Goal: Understand process/instructions: Learn how to perform a task or action

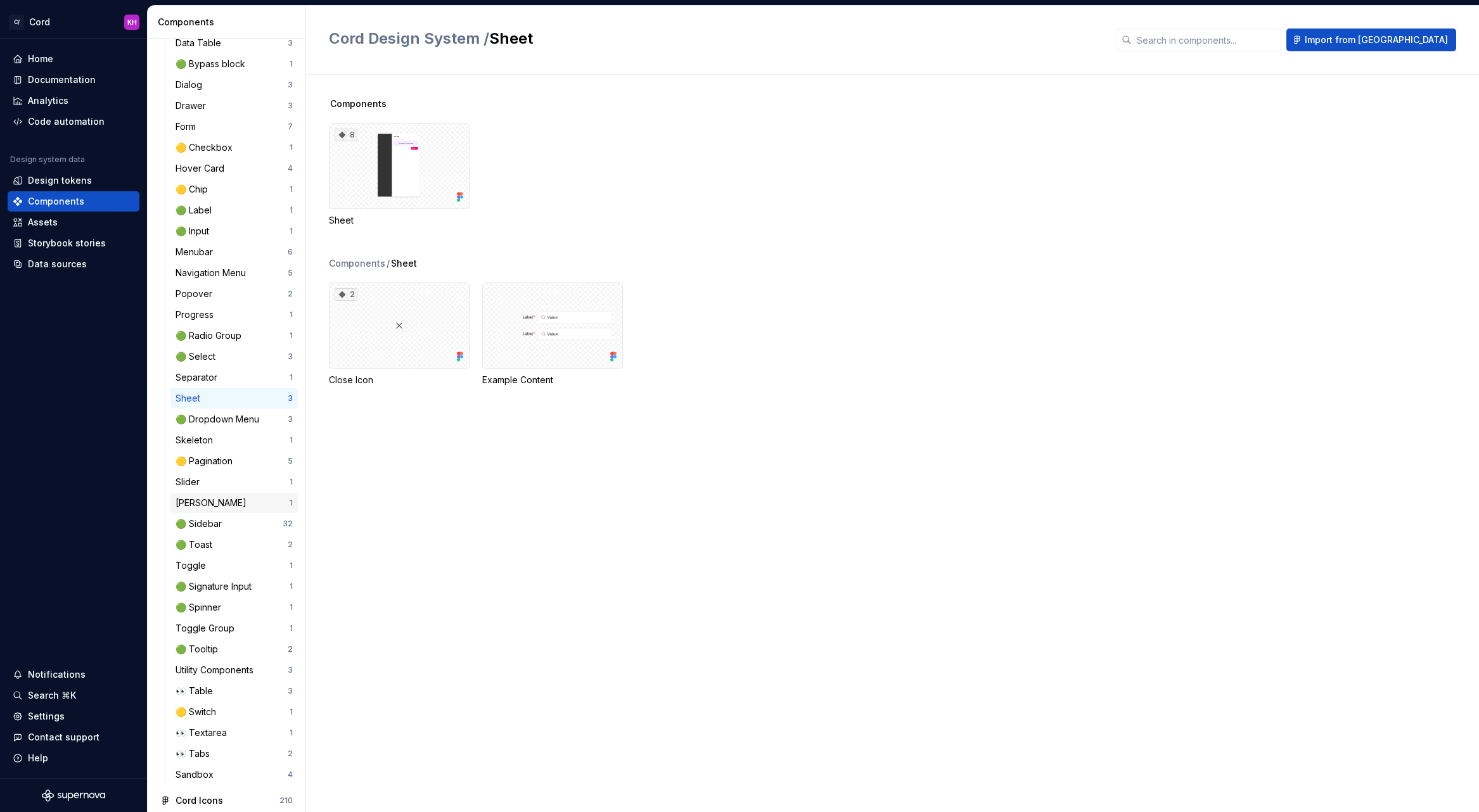
scroll to position [597, 0]
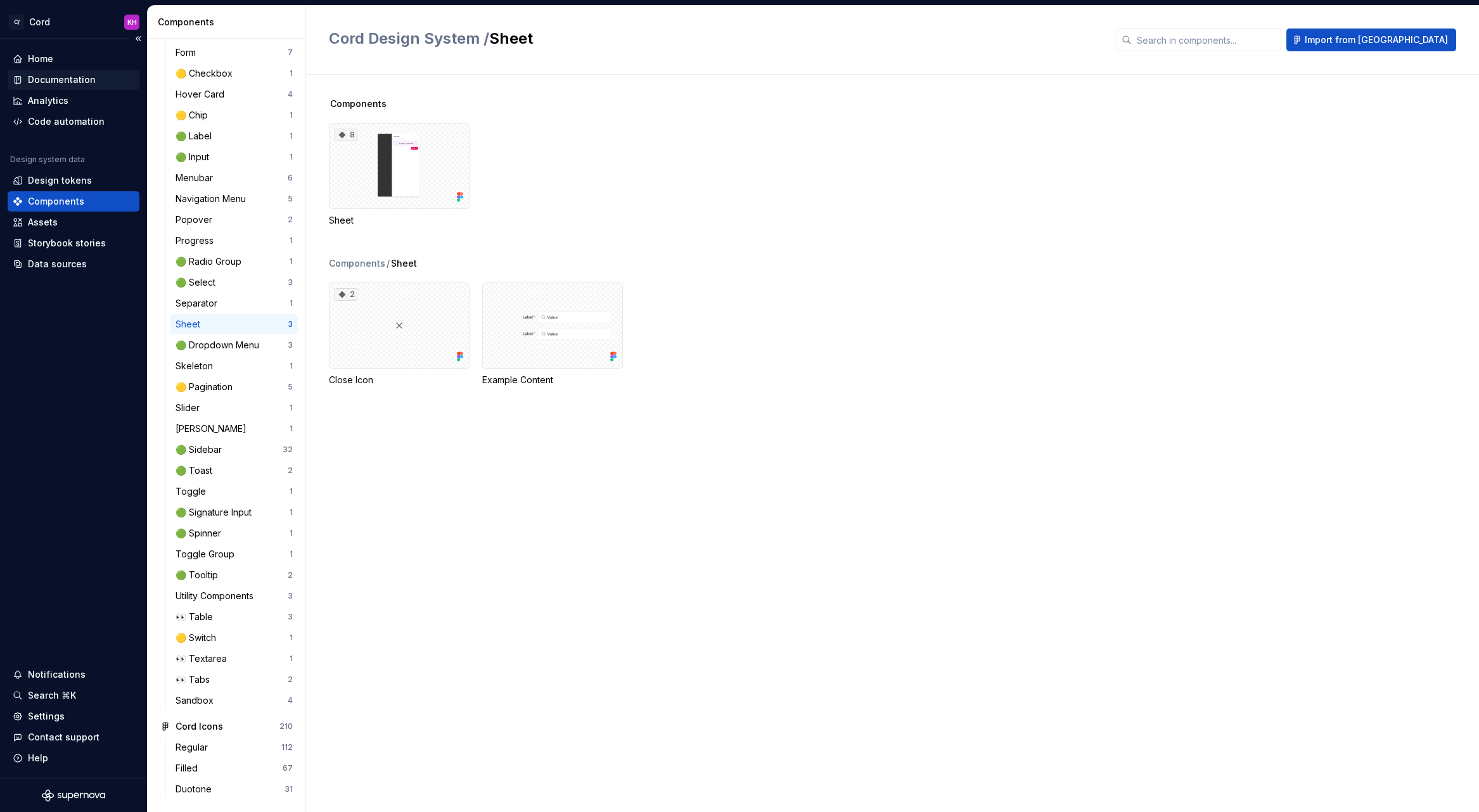
click at [51, 77] on div "Documentation" at bounding box center [62, 80] width 67 height 13
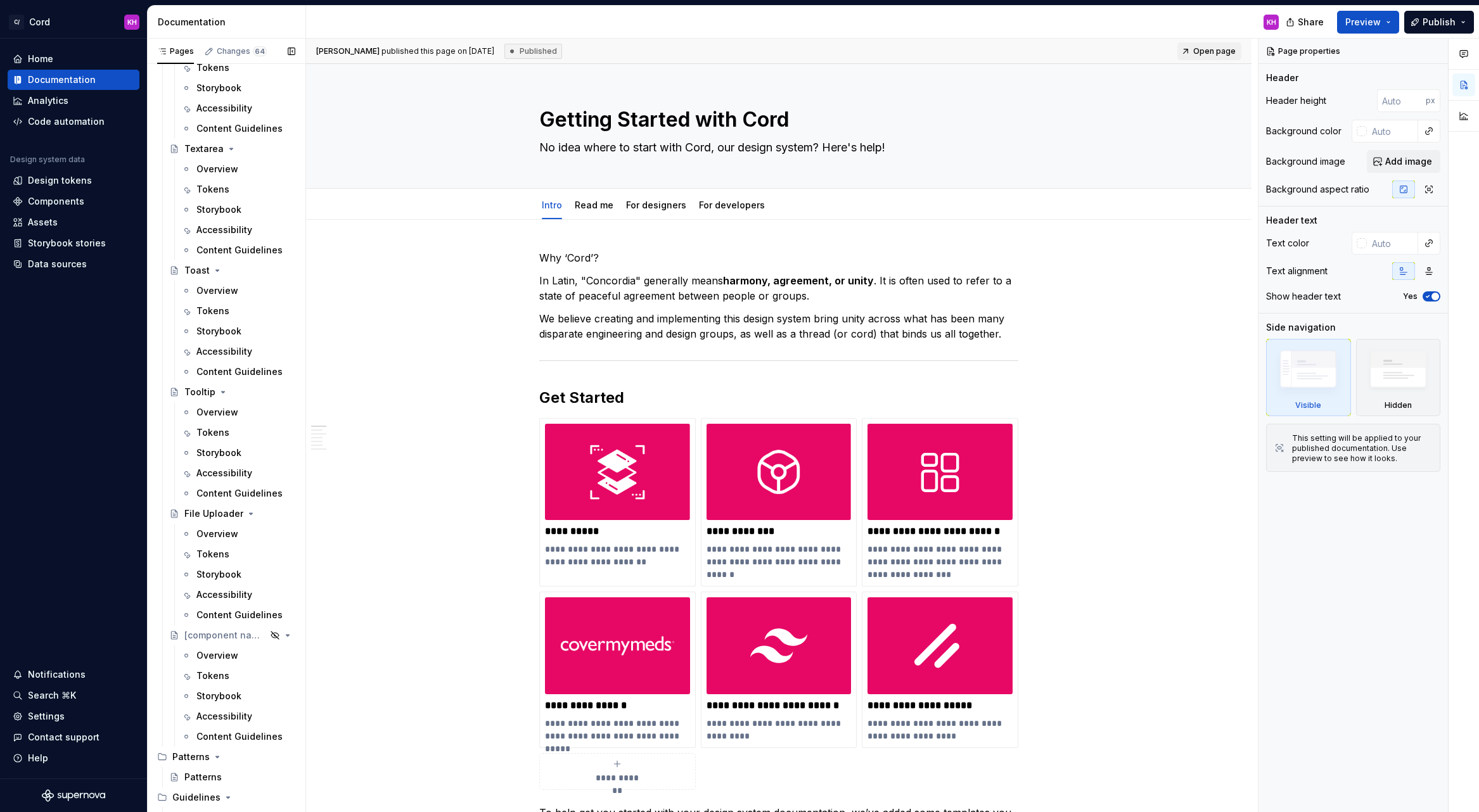
scroll to position [4343, 0]
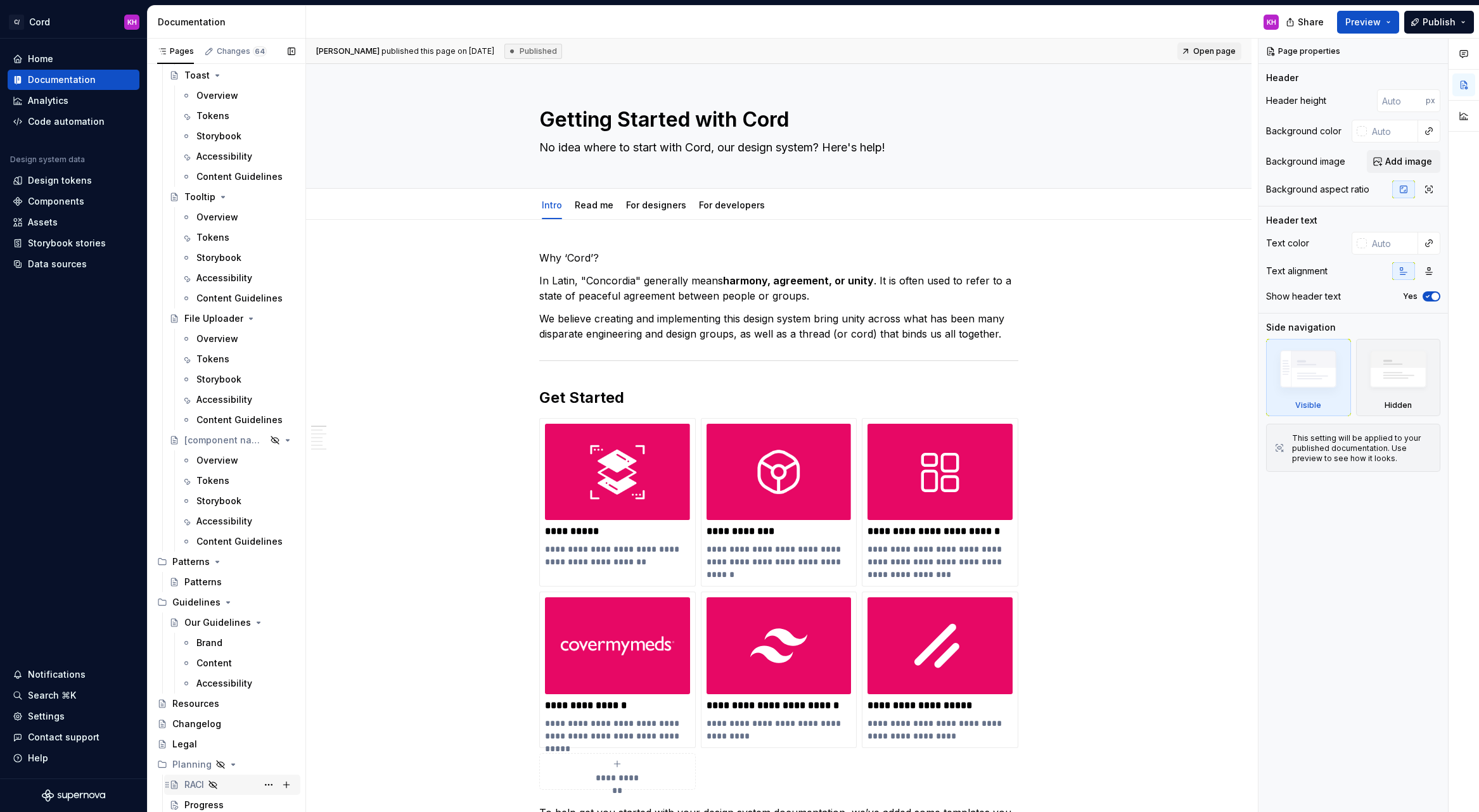
click at [194, 783] on div "RACI" at bounding box center [194, 785] width 20 height 13
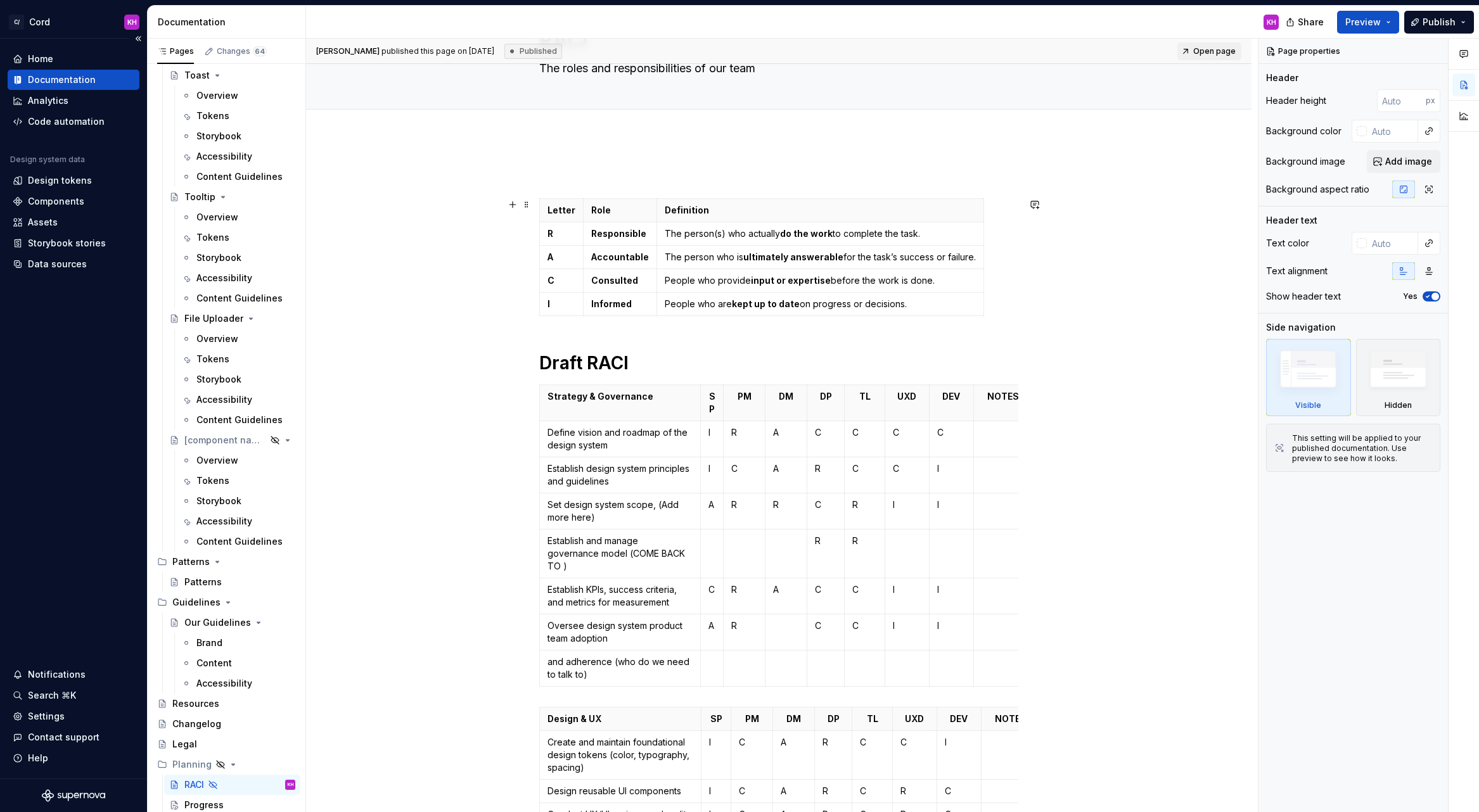
scroll to position [61, 0]
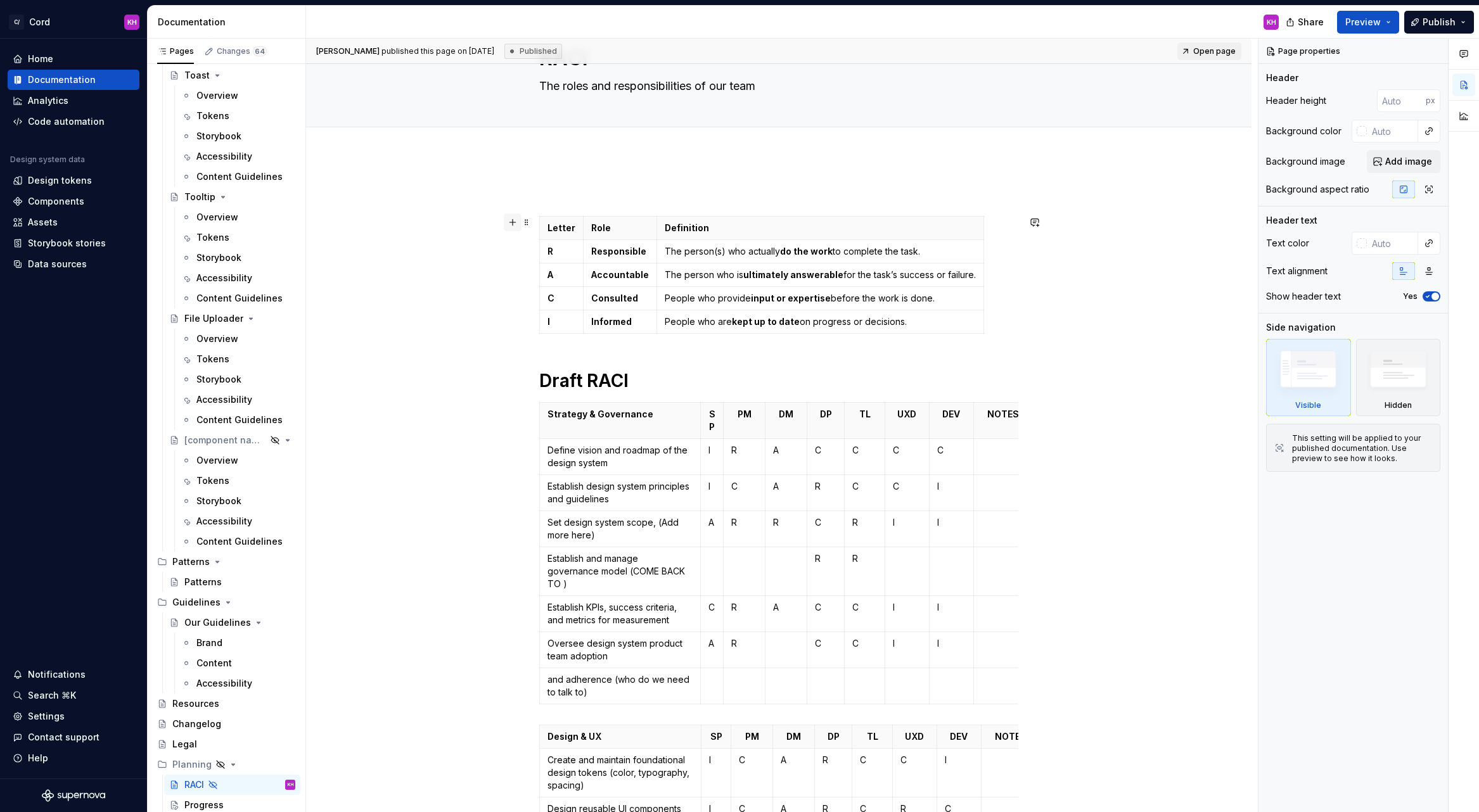
click at [518, 222] on button "button" at bounding box center [512, 221] width 17 height 17
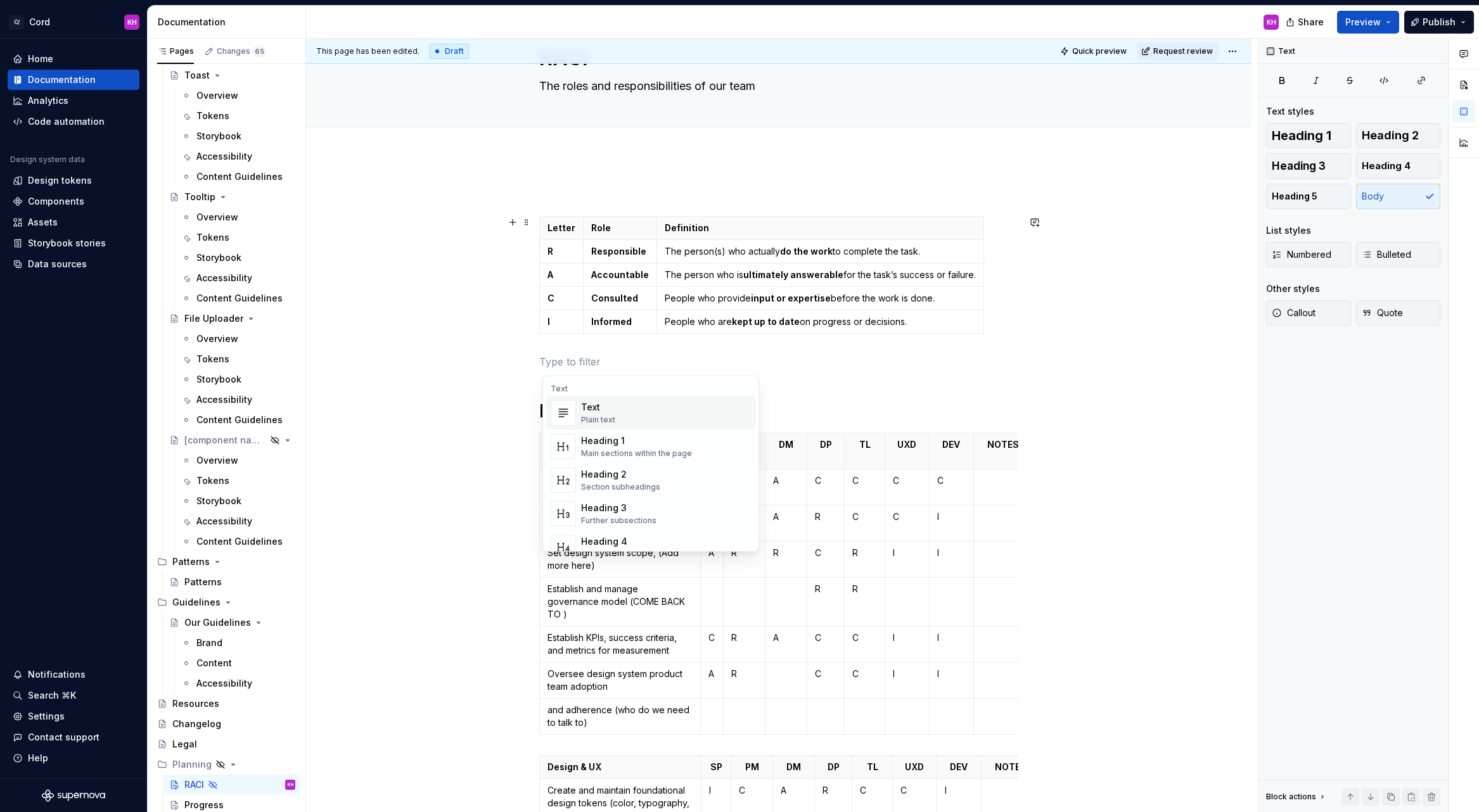
type textarea "*"
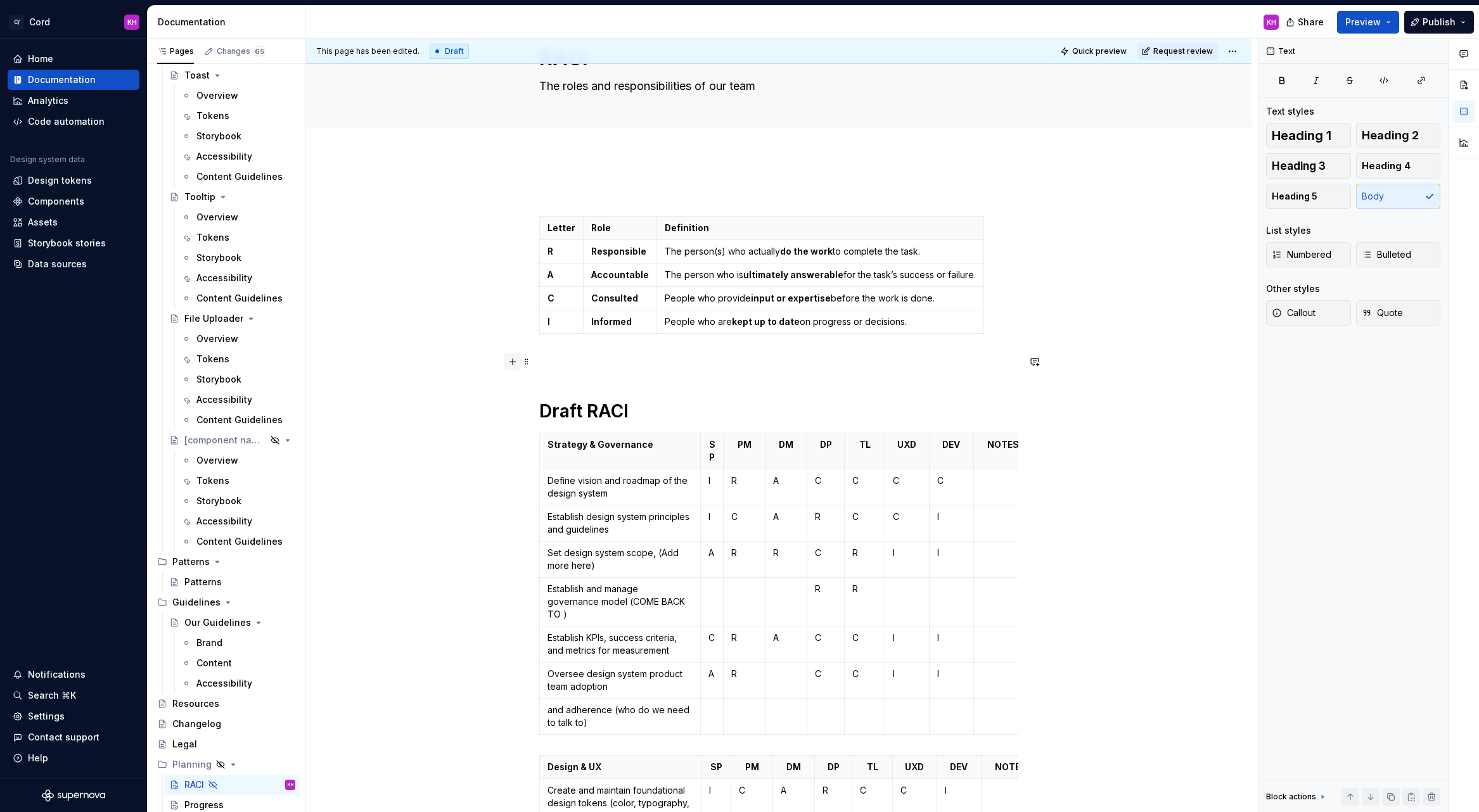
click at [521, 364] on button "button" at bounding box center [512, 361] width 17 height 17
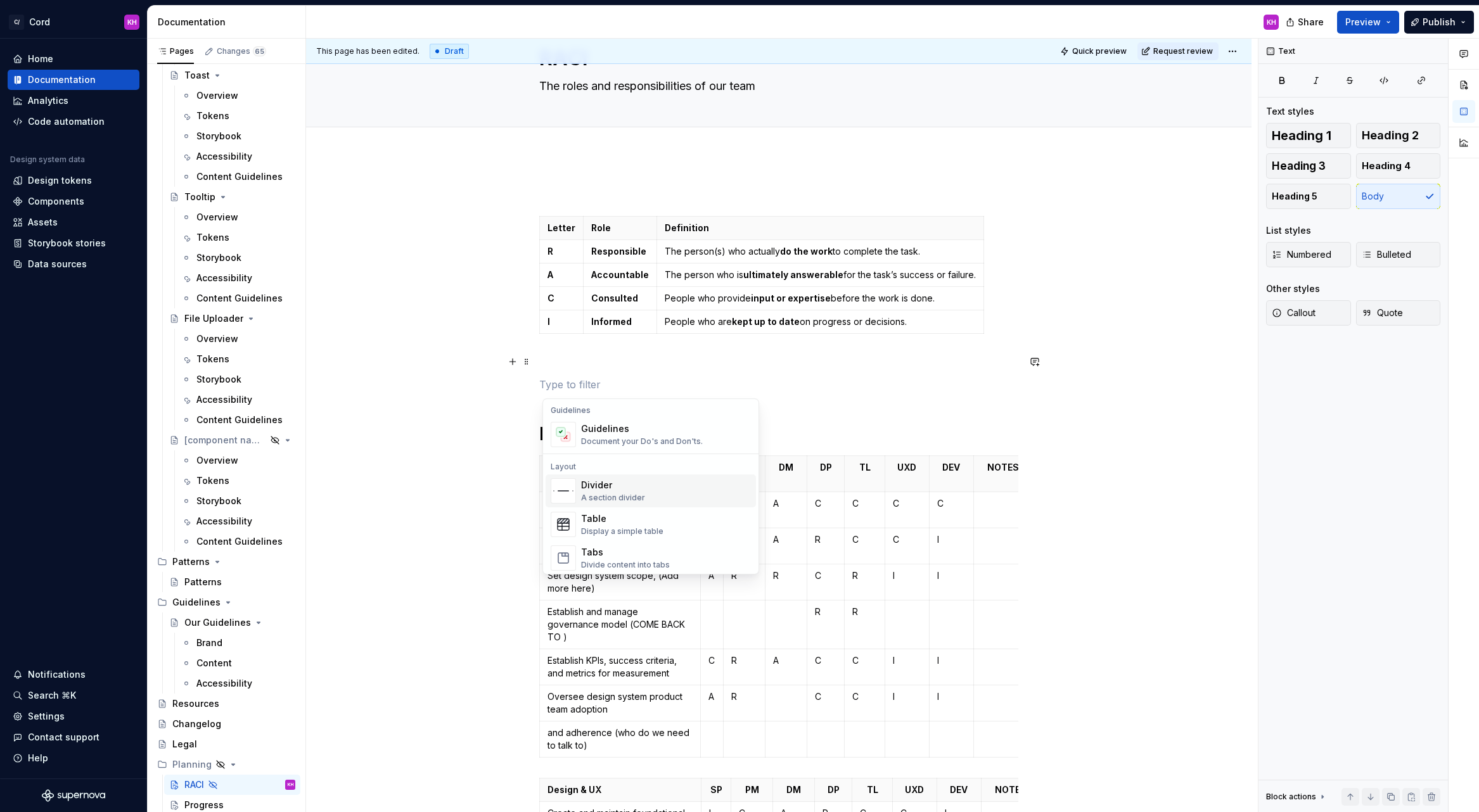
scroll to position [385, 0]
click at [624, 501] on div "Display a simple table" at bounding box center [622, 506] width 82 height 10
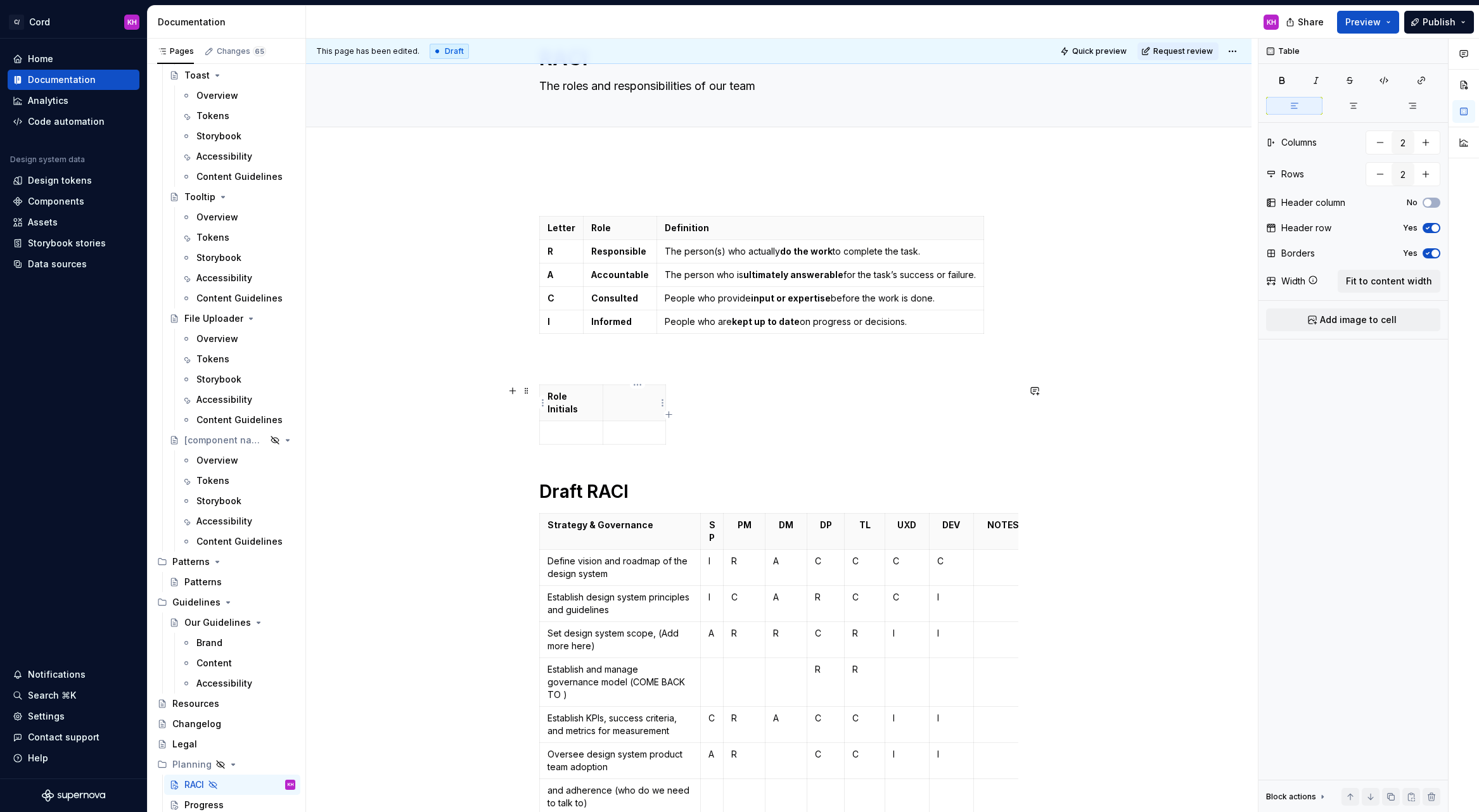
click at [626, 406] on th at bounding box center [634, 403] width 63 height 36
click at [667, 414] on icon "button" at bounding box center [668, 415] width 5 height 5
type input "3"
click at [676, 404] on th at bounding box center [677, 403] width 23 height 36
click at [698, 397] on p "Current Person in Role" at bounding box center [724, 396] width 100 height 13
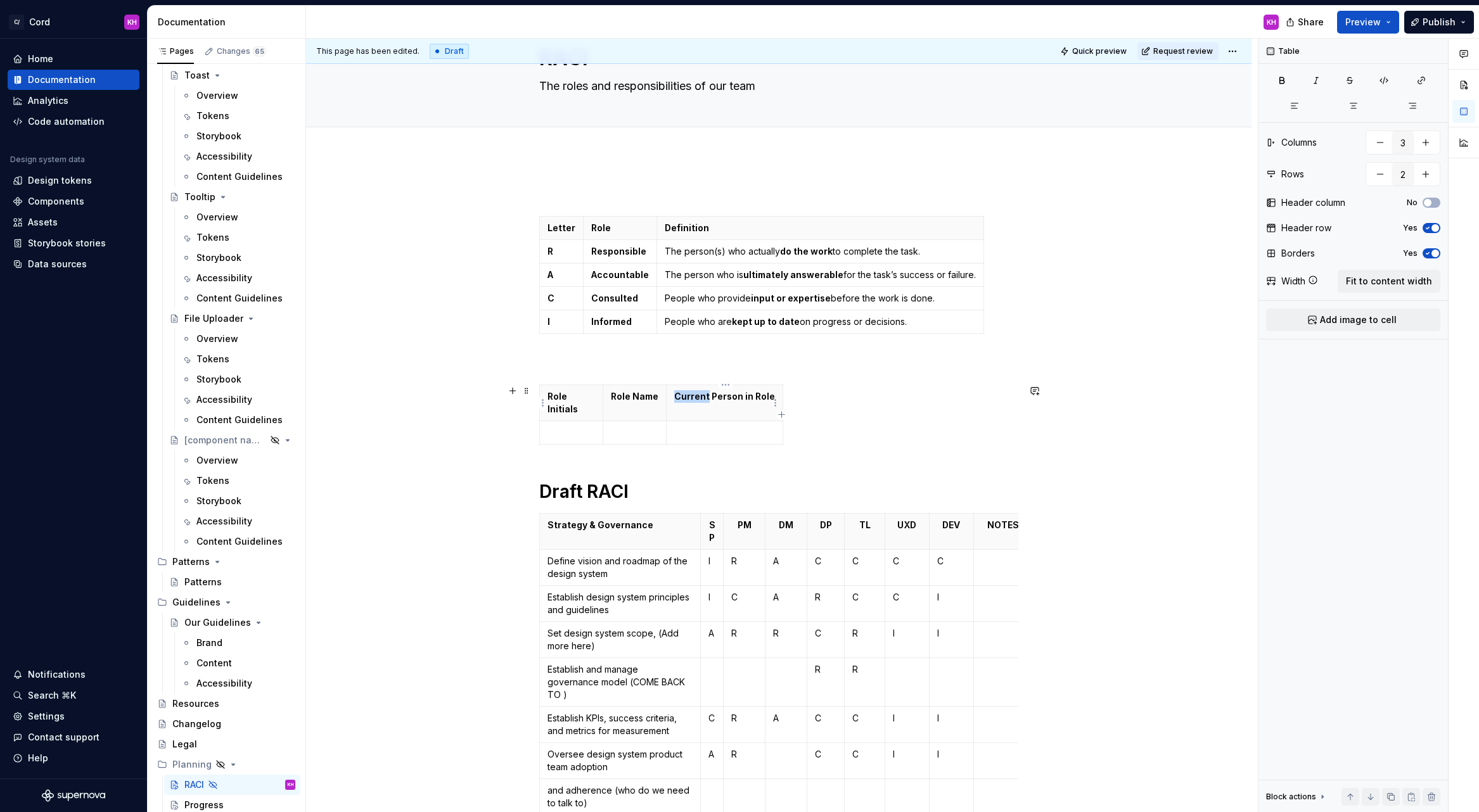
click at [698, 397] on p "Current Person in Role" at bounding box center [724, 396] width 100 height 13
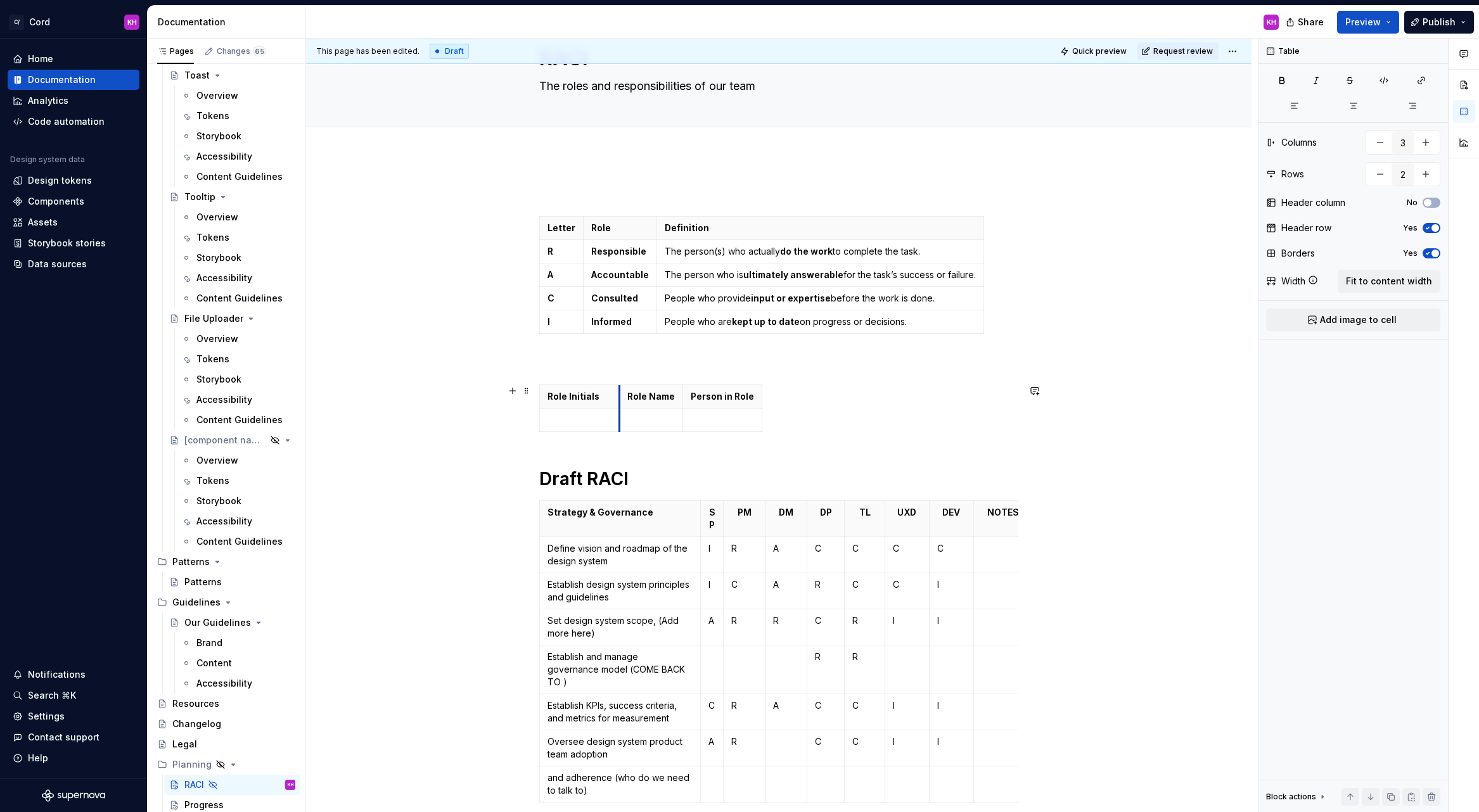
drag, startPoint x: 607, startPoint y: 406, endPoint x: 624, endPoint y: 406, distance: 17.0
click at [624, 405] on th "Role Name" at bounding box center [651, 396] width 63 height 24
drag, startPoint x: 684, startPoint y: 412, endPoint x: 799, endPoint y: 407, distance: 115.1
drag, startPoint x: 825, startPoint y: 396, endPoint x: 900, endPoint y: 385, distance: 75.8
type textarea "*"
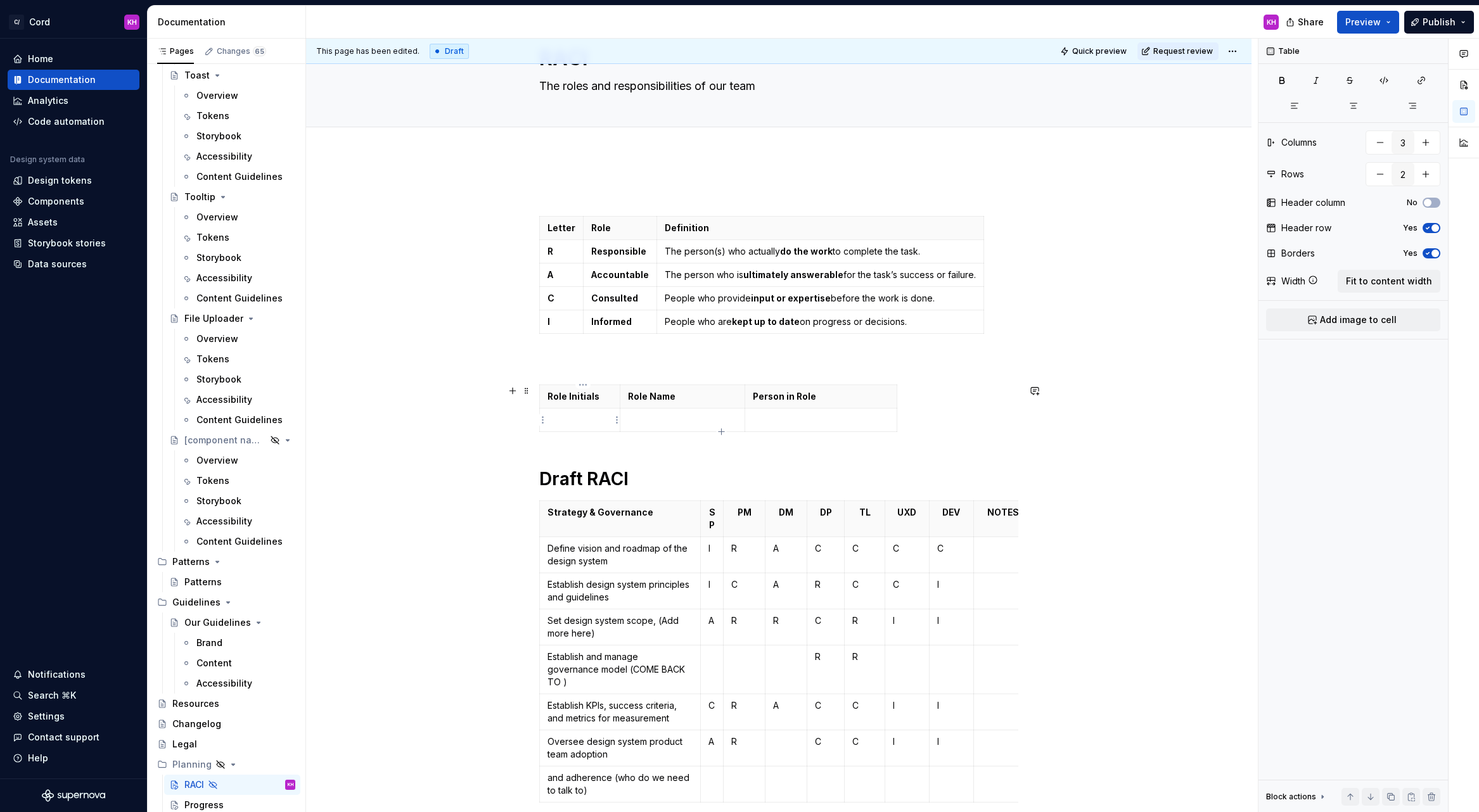
click at [570, 420] on p at bounding box center [579, 420] width 65 height 13
click at [720, 431] on icon "button" at bounding box center [721, 431] width 5 height 5
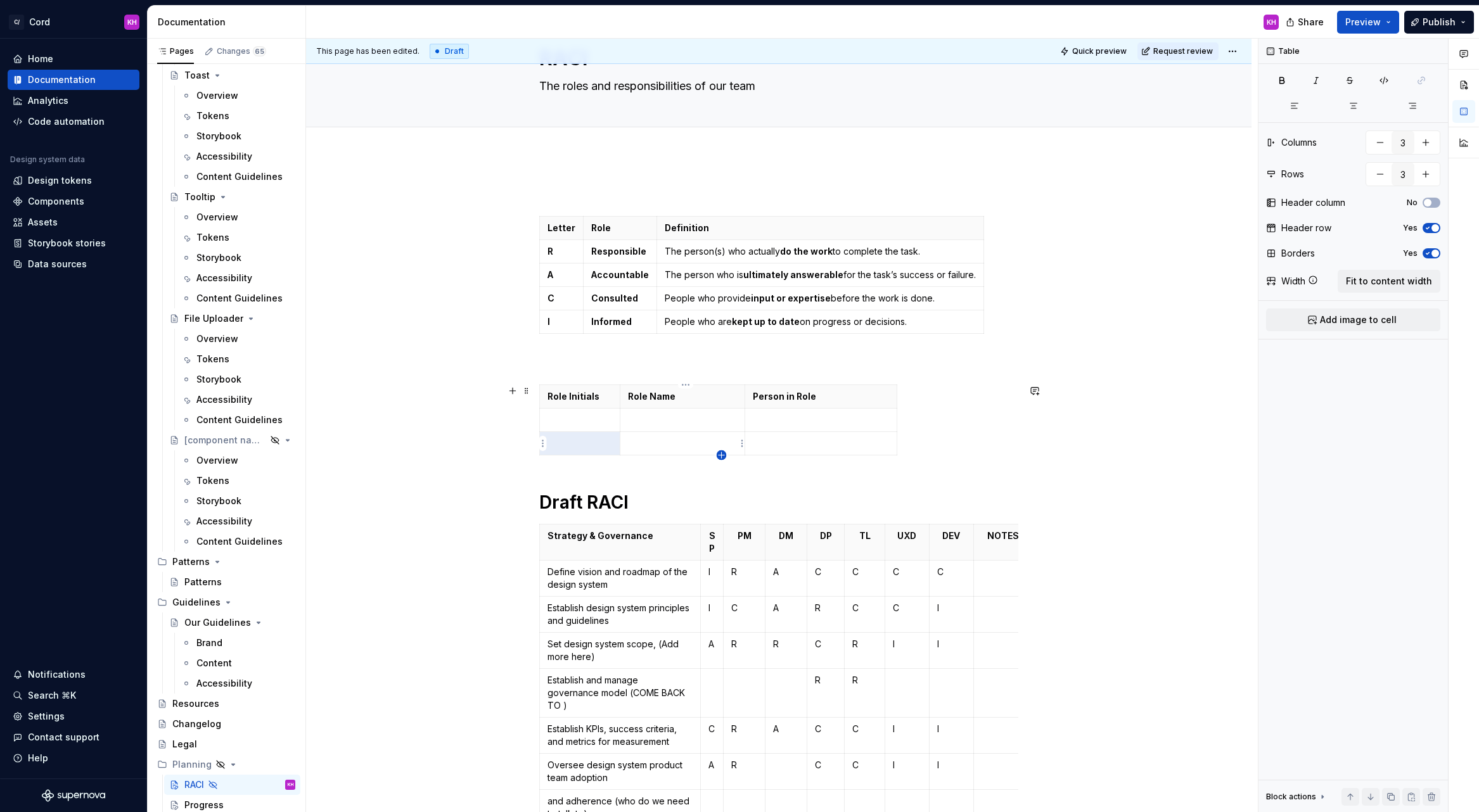
click at [721, 454] on icon "button" at bounding box center [721, 455] width 10 height 10
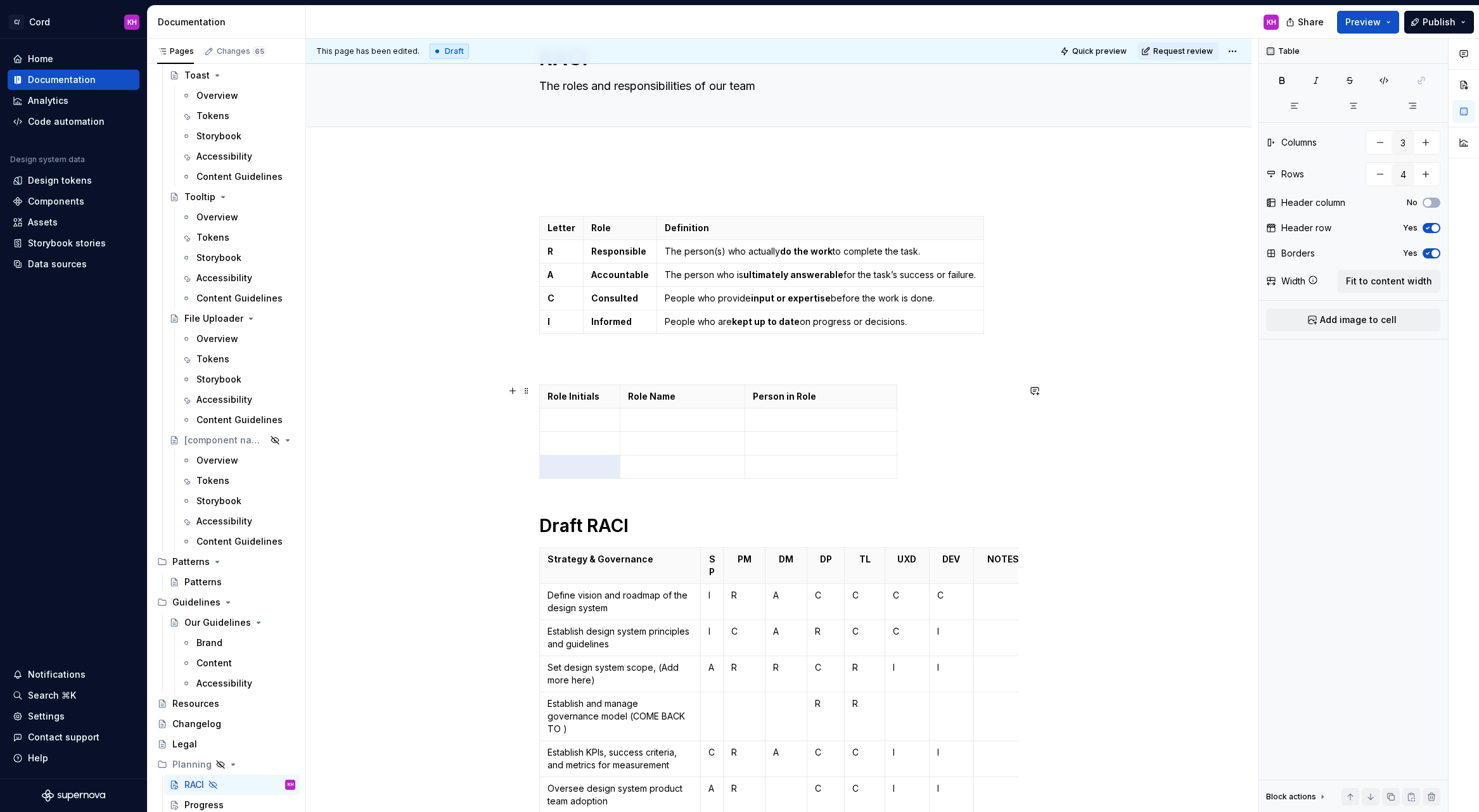
click at [721, 479] on div "Role Initials Role Name Person in Role" at bounding box center [778, 434] width 479 height 99
click at [718, 470] on p at bounding box center [683, 467] width 109 height 13
click at [719, 477] on icon "button" at bounding box center [721, 478] width 10 height 10
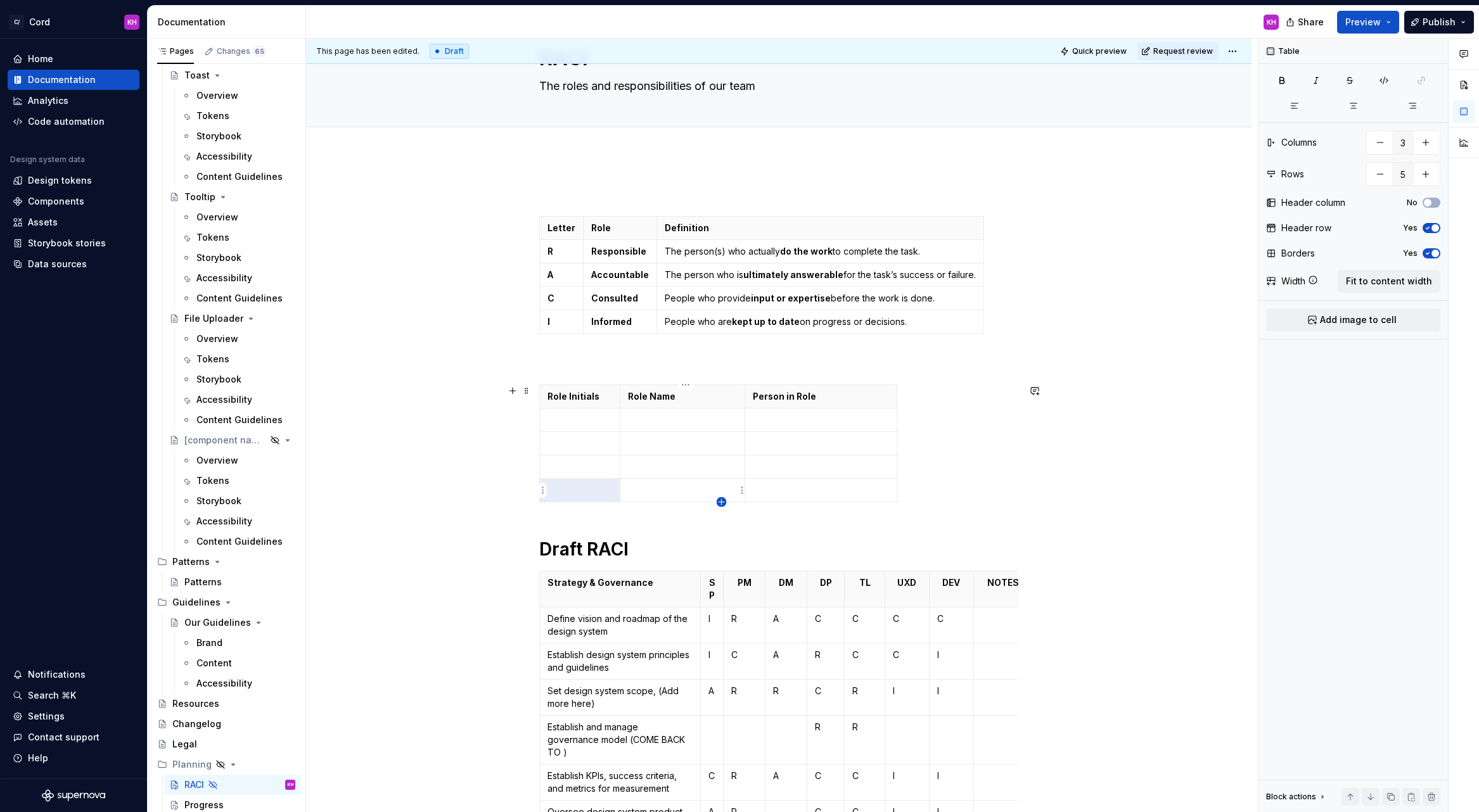
click at [719, 498] on icon "button" at bounding box center [721, 501] width 10 height 10
type input "6"
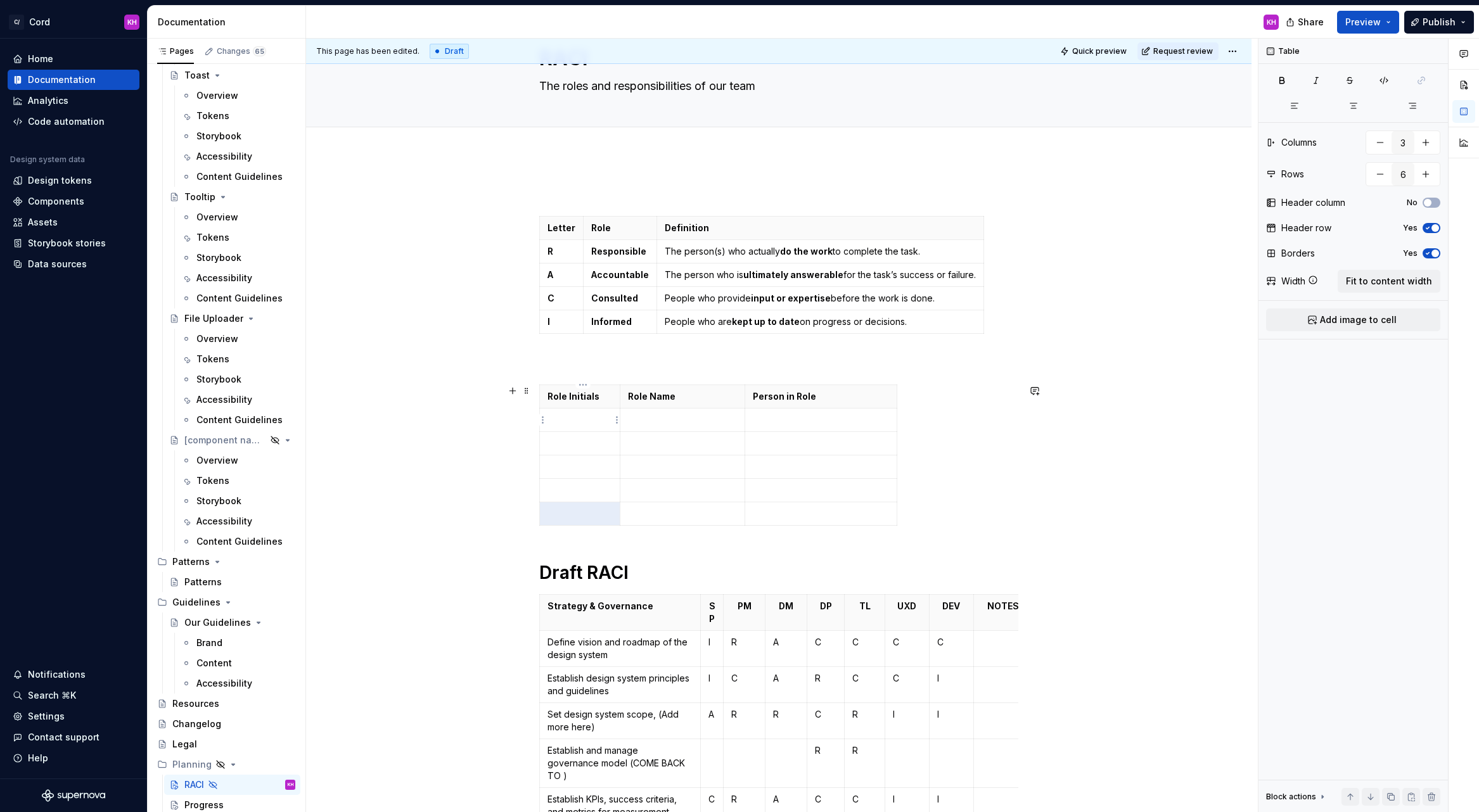
click at [576, 419] on p at bounding box center [579, 420] width 65 height 13
click at [583, 445] on p at bounding box center [579, 443] width 65 height 13
click at [555, 465] on p at bounding box center [579, 467] width 65 height 13
click at [555, 491] on p at bounding box center [579, 490] width 65 height 13
click at [572, 514] on p at bounding box center [579, 514] width 65 height 13
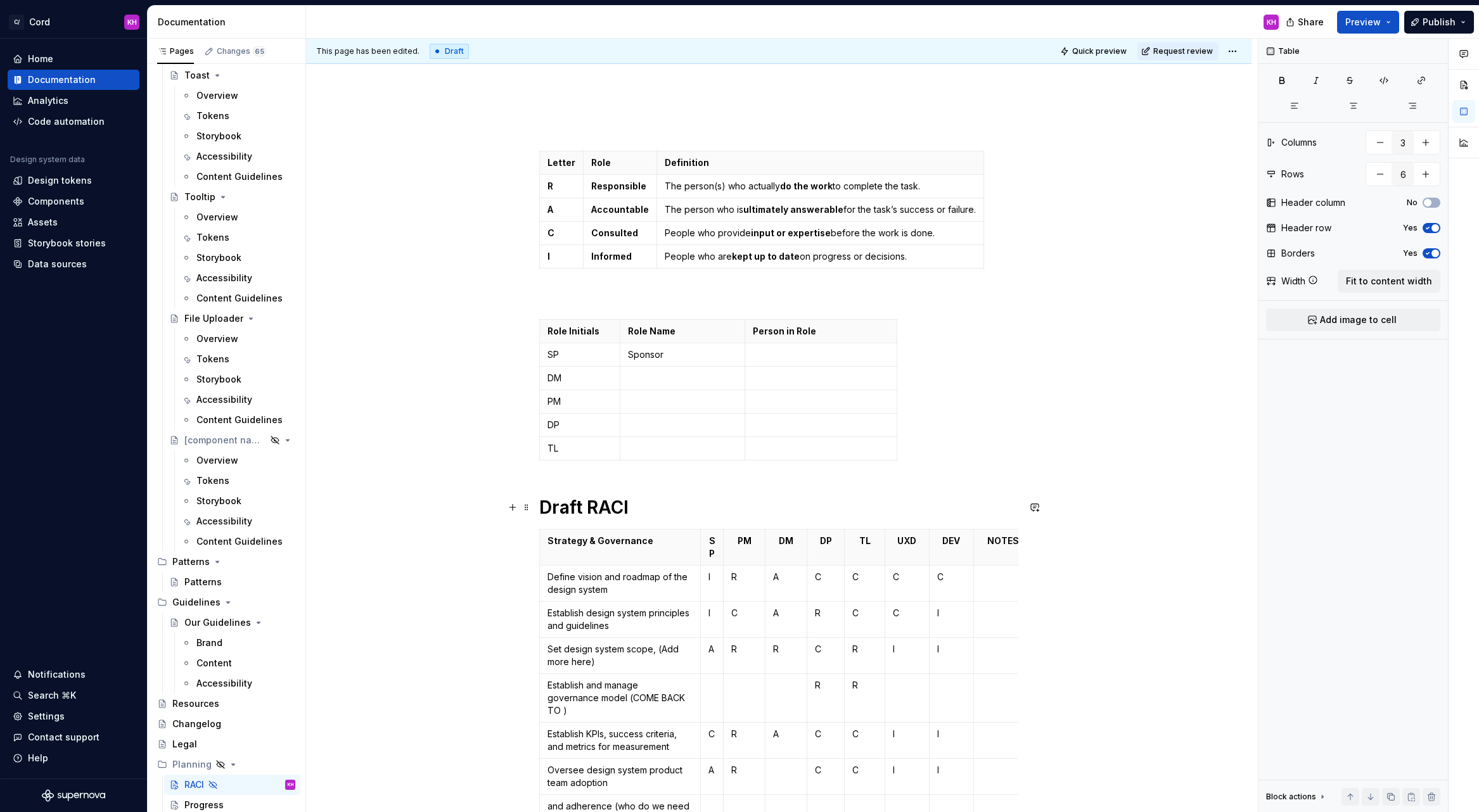
scroll to position [140, 0]
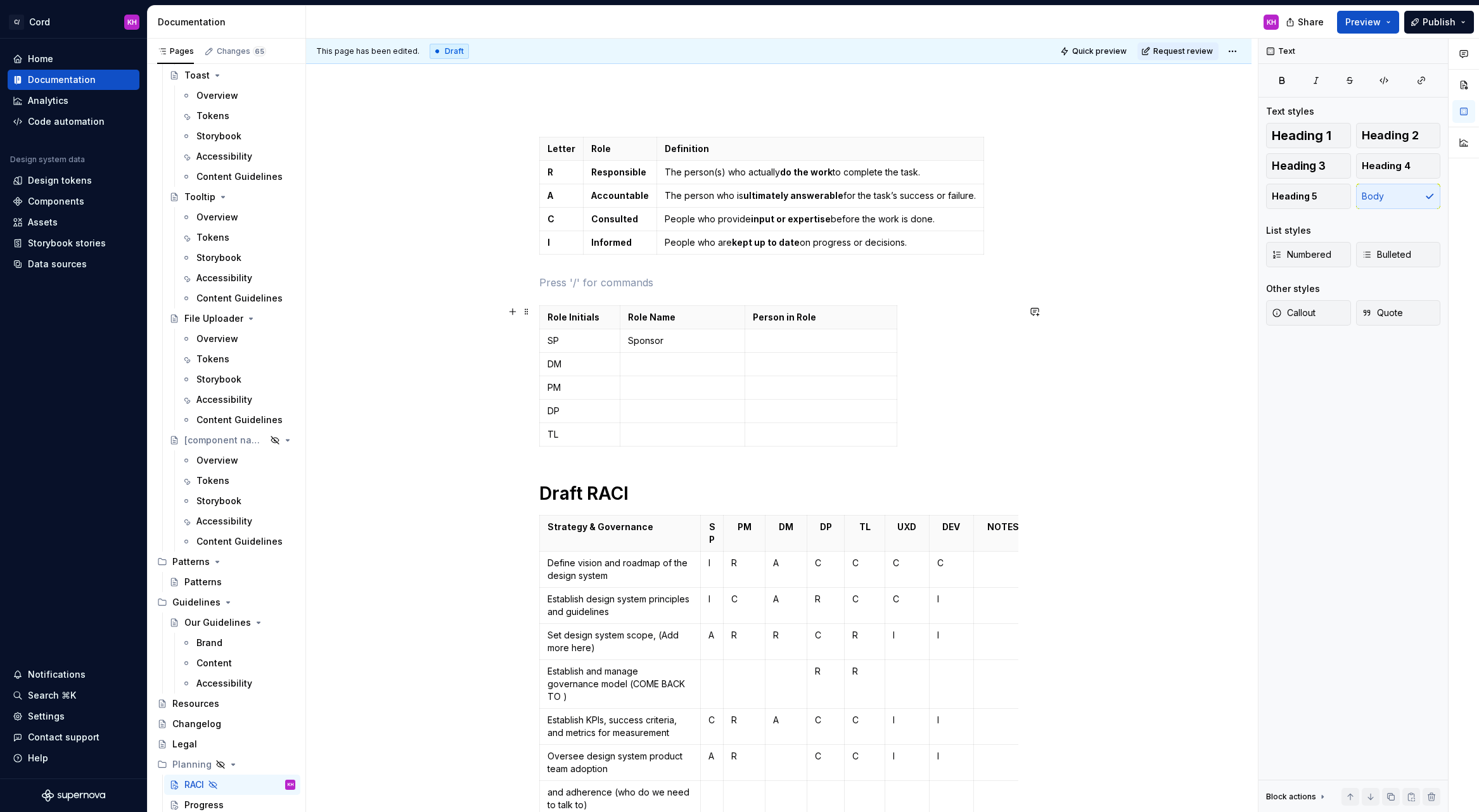
click at [714, 447] on div "Role Initials Role Name Person in Role SP Sponsor DM PM DP TL" at bounding box center [778, 378] width 479 height 147
click at [723, 445] on icon "button" at bounding box center [721, 446] width 10 height 10
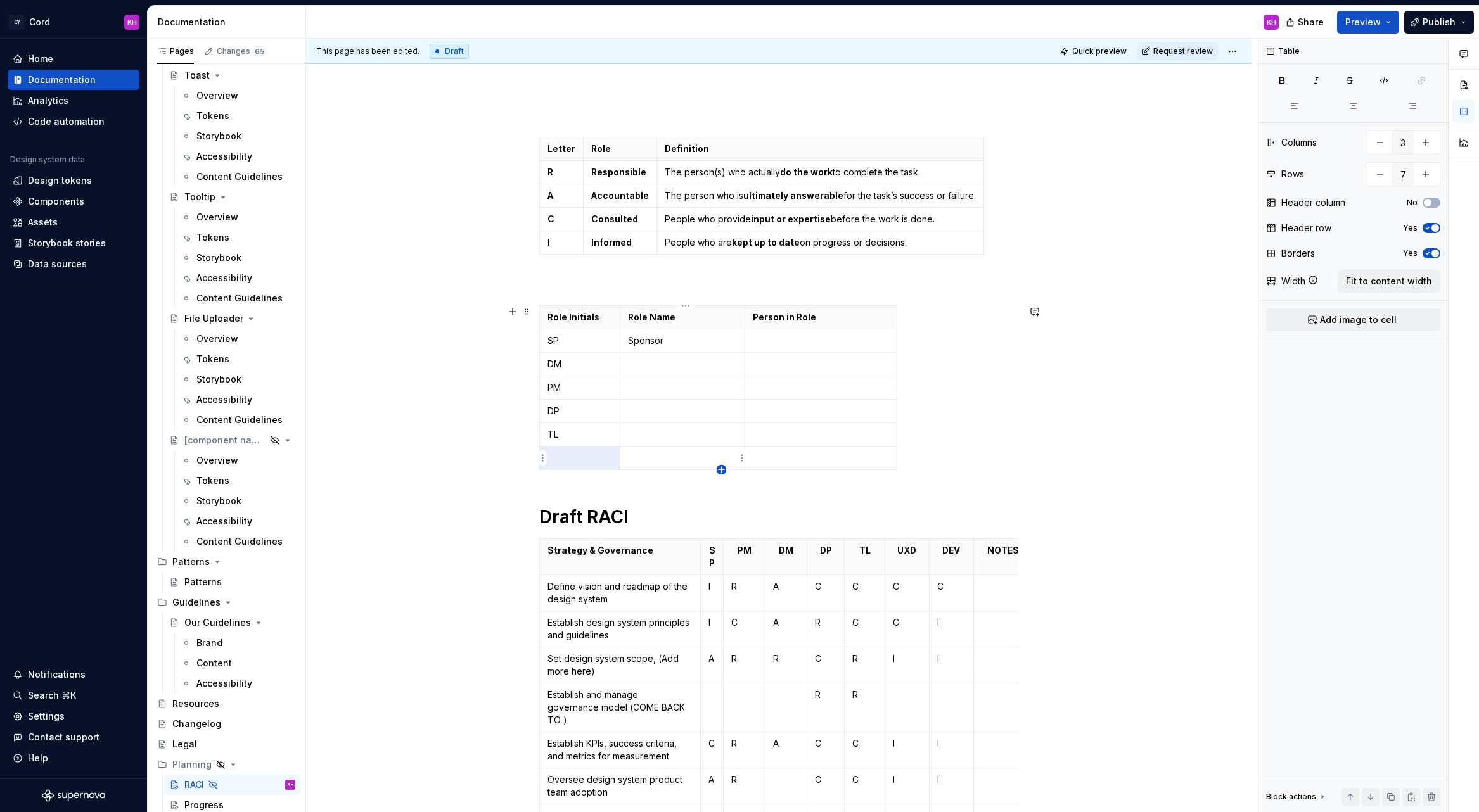
click at [723, 470] on icon "button" at bounding box center [721, 469] width 10 height 10
type input "8"
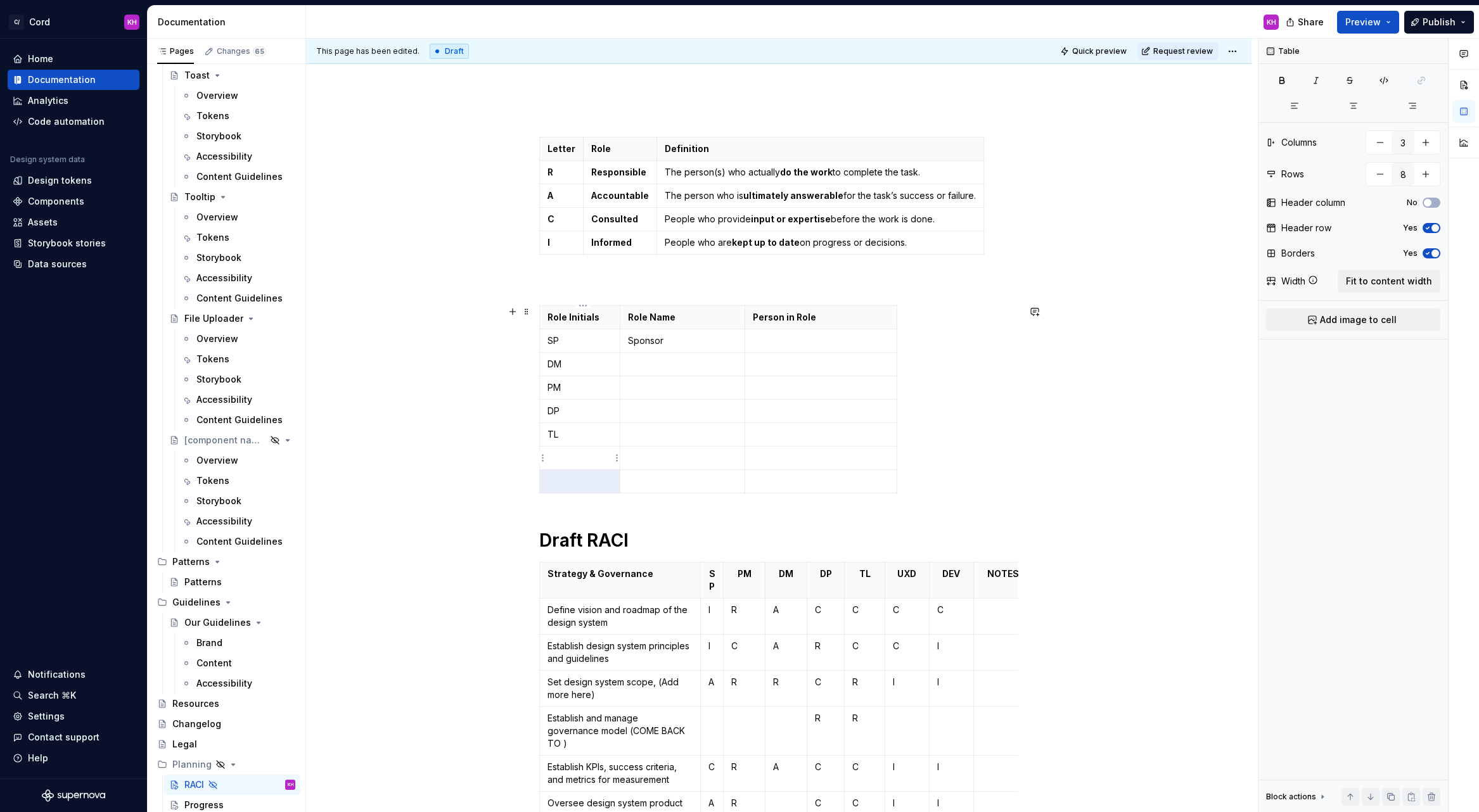
click at [595, 456] on p at bounding box center [579, 457] width 65 height 13
click at [585, 482] on p at bounding box center [579, 481] width 65 height 13
click at [657, 462] on p at bounding box center [683, 457] width 109 height 13
click at [657, 482] on p at bounding box center [683, 481] width 109 height 13
click at [662, 437] on p at bounding box center [683, 435] width 109 height 13
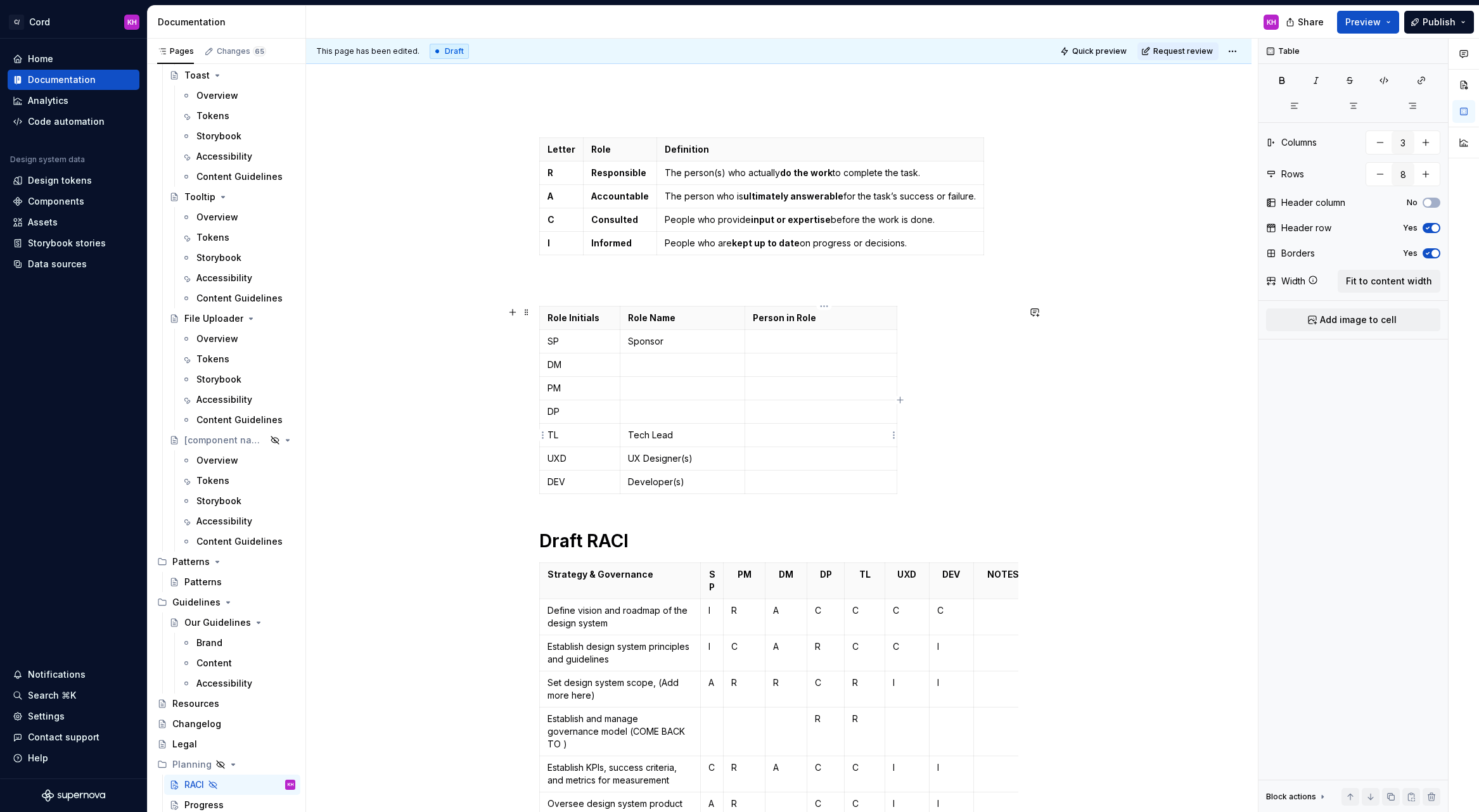
click at [793, 435] on p at bounding box center [820, 435] width 136 height 13
type textarea "*"
click at [767, 432] on p at bounding box center [820, 437] width 136 height 13
click at [565, 410] on p "DP" at bounding box center [579, 413] width 65 height 13
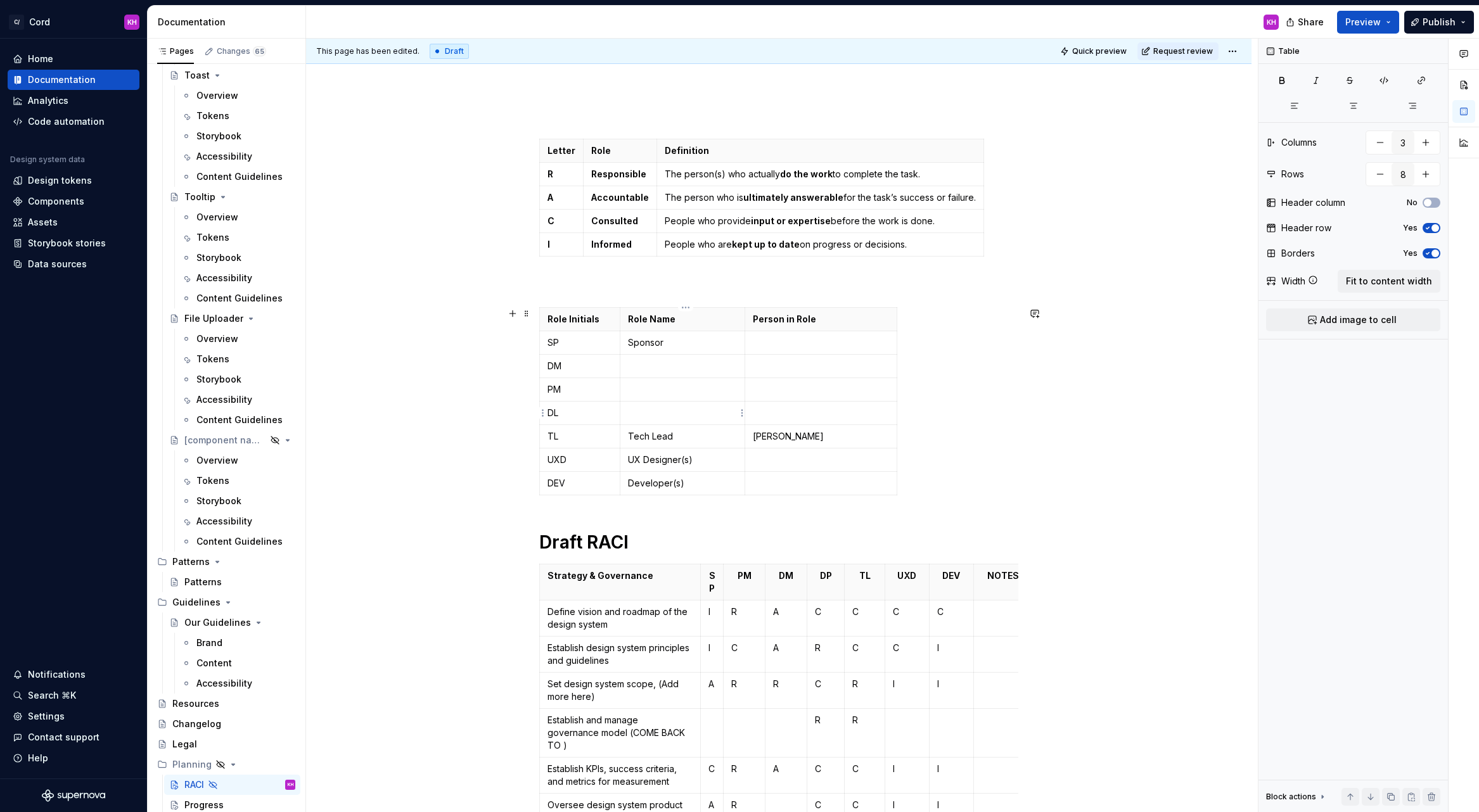
click at [680, 415] on p at bounding box center [683, 413] width 109 height 13
click at [807, 436] on p "[PERSON_NAME]" at bounding box center [820, 437] width 136 height 13
click at [807, 412] on p at bounding box center [820, 413] width 136 height 13
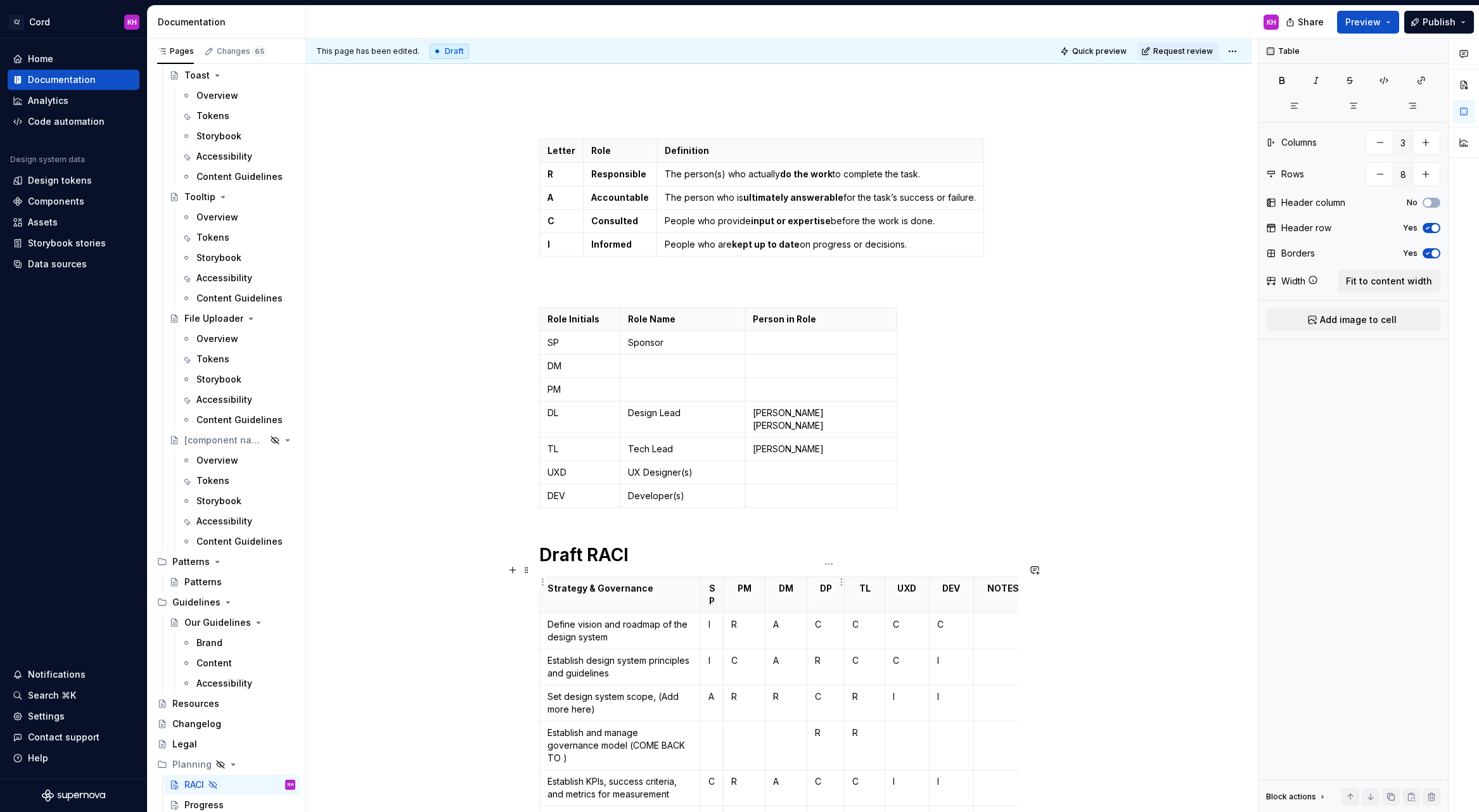
type input "9"
click at [833, 582] on p "DP" at bounding box center [826, 589] width 22 height 13
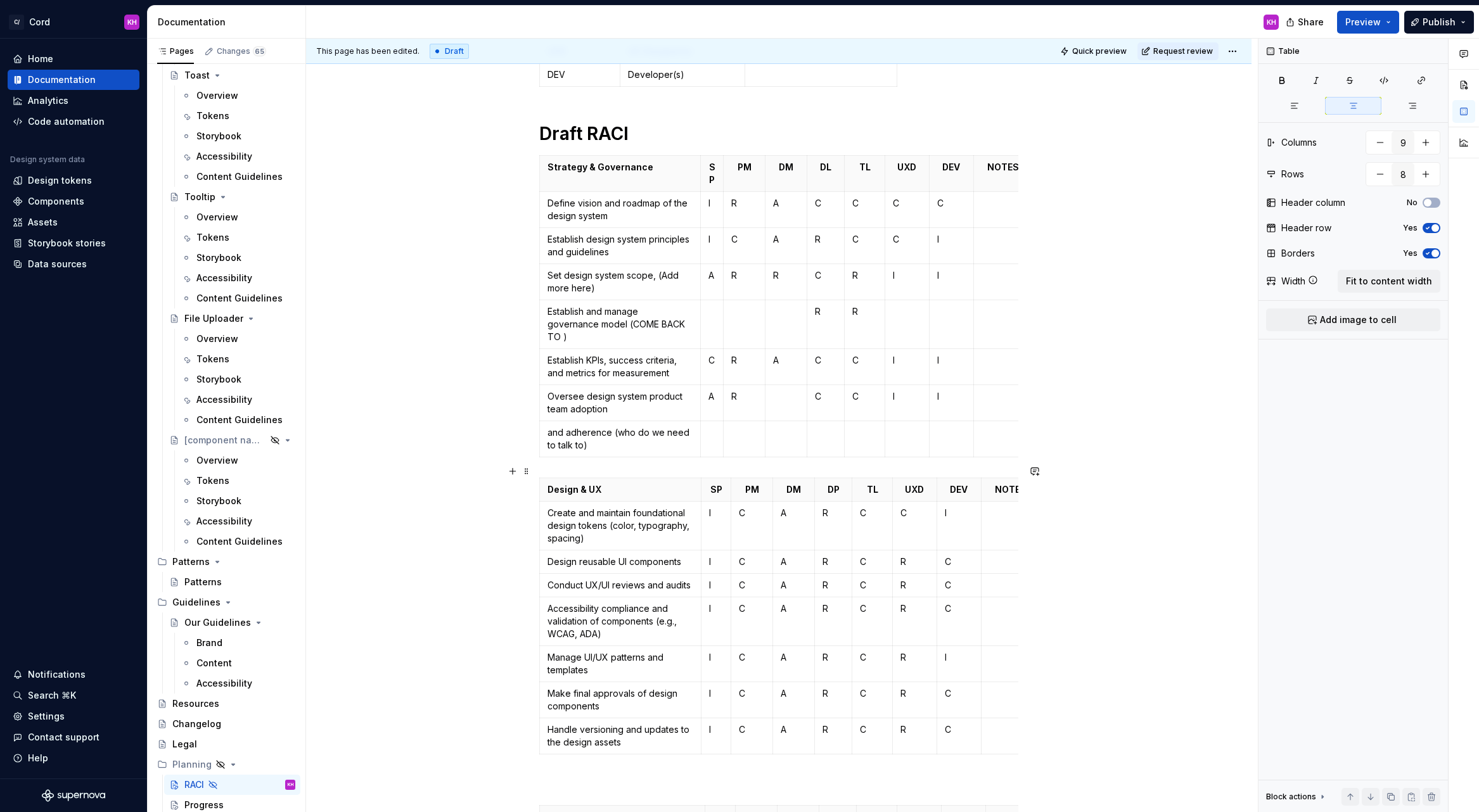
scroll to position [580, 0]
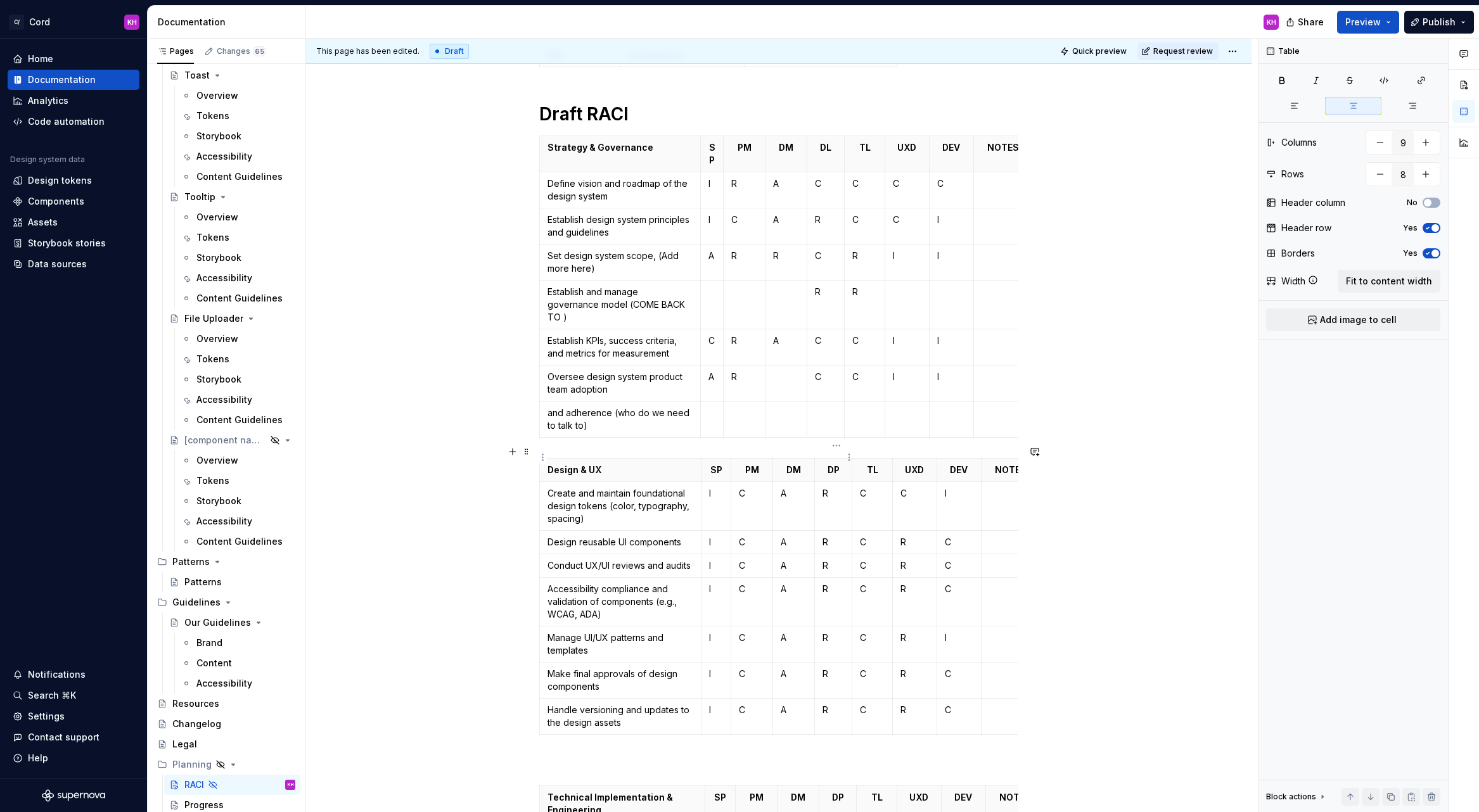
click at [840, 464] on p "DP" at bounding box center [833, 470] width 22 height 13
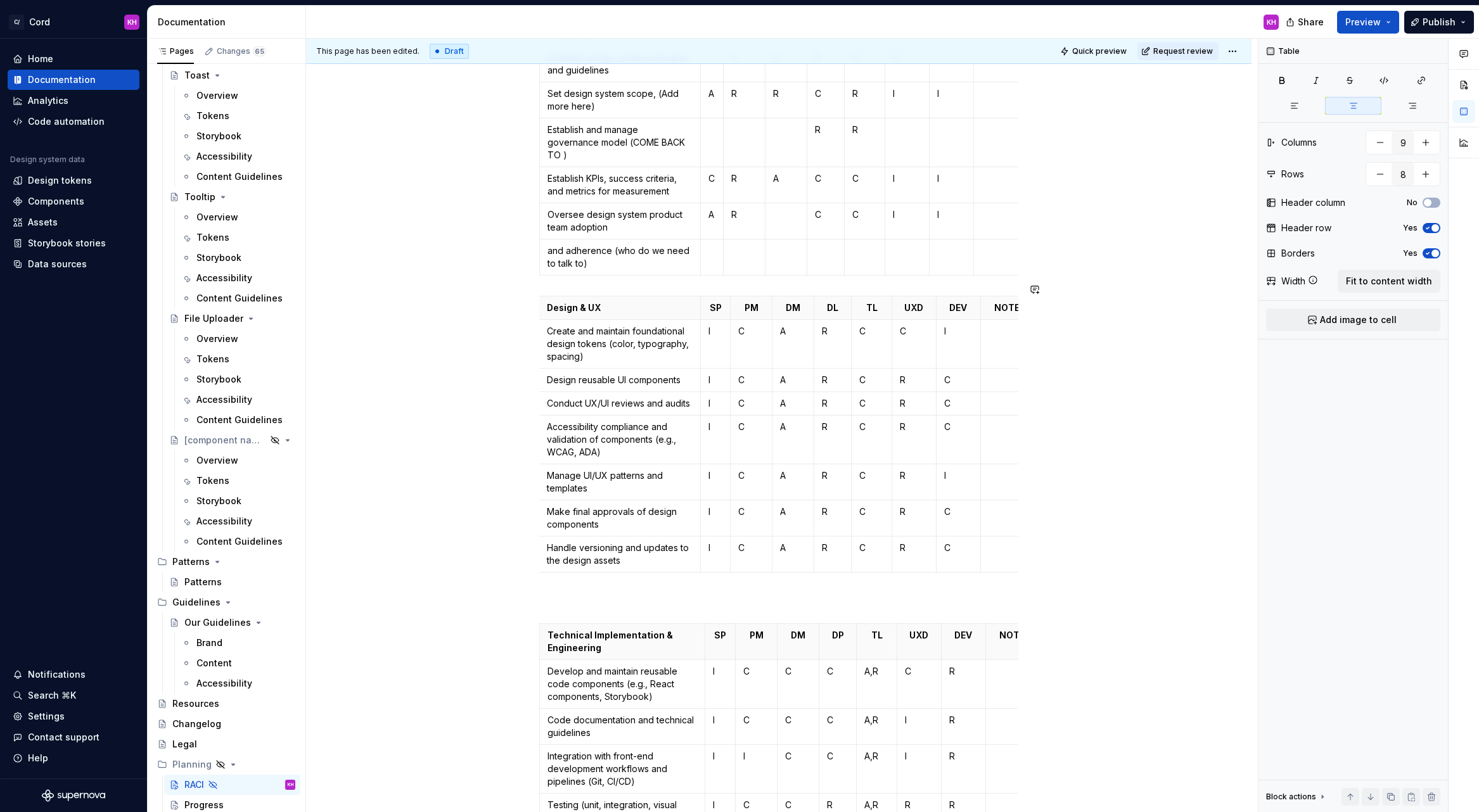
scroll to position [745, 0]
click at [846, 626] on p "DP" at bounding box center [838, 632] width 22 height 13
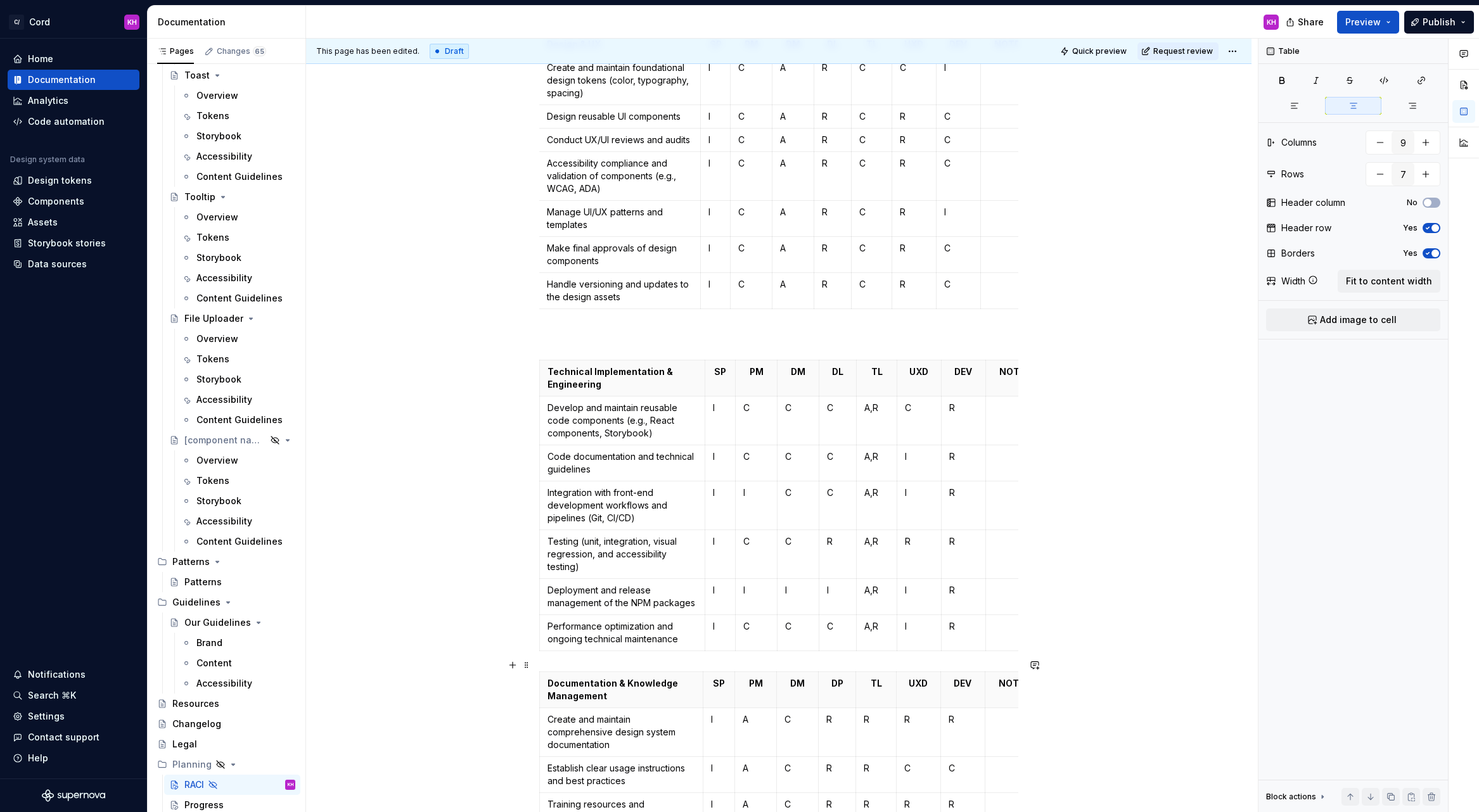
scroll to position [1336, 0]
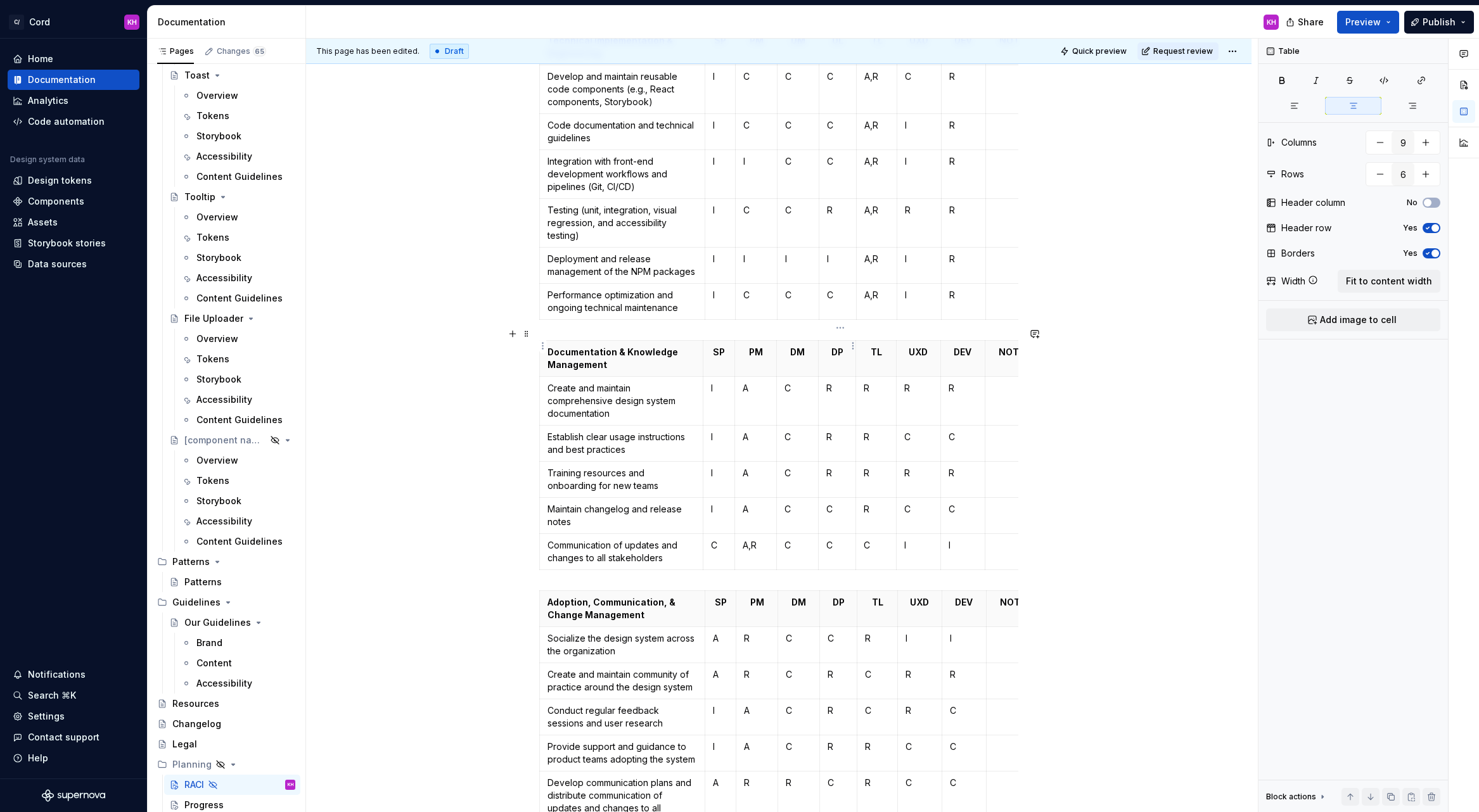
click at [845, 345] on p "DP" at bounding box center [837, 352] width 22 height 13
click at [847, 596] on p "DP" at bounding box center [838, 602] width 22 height 13
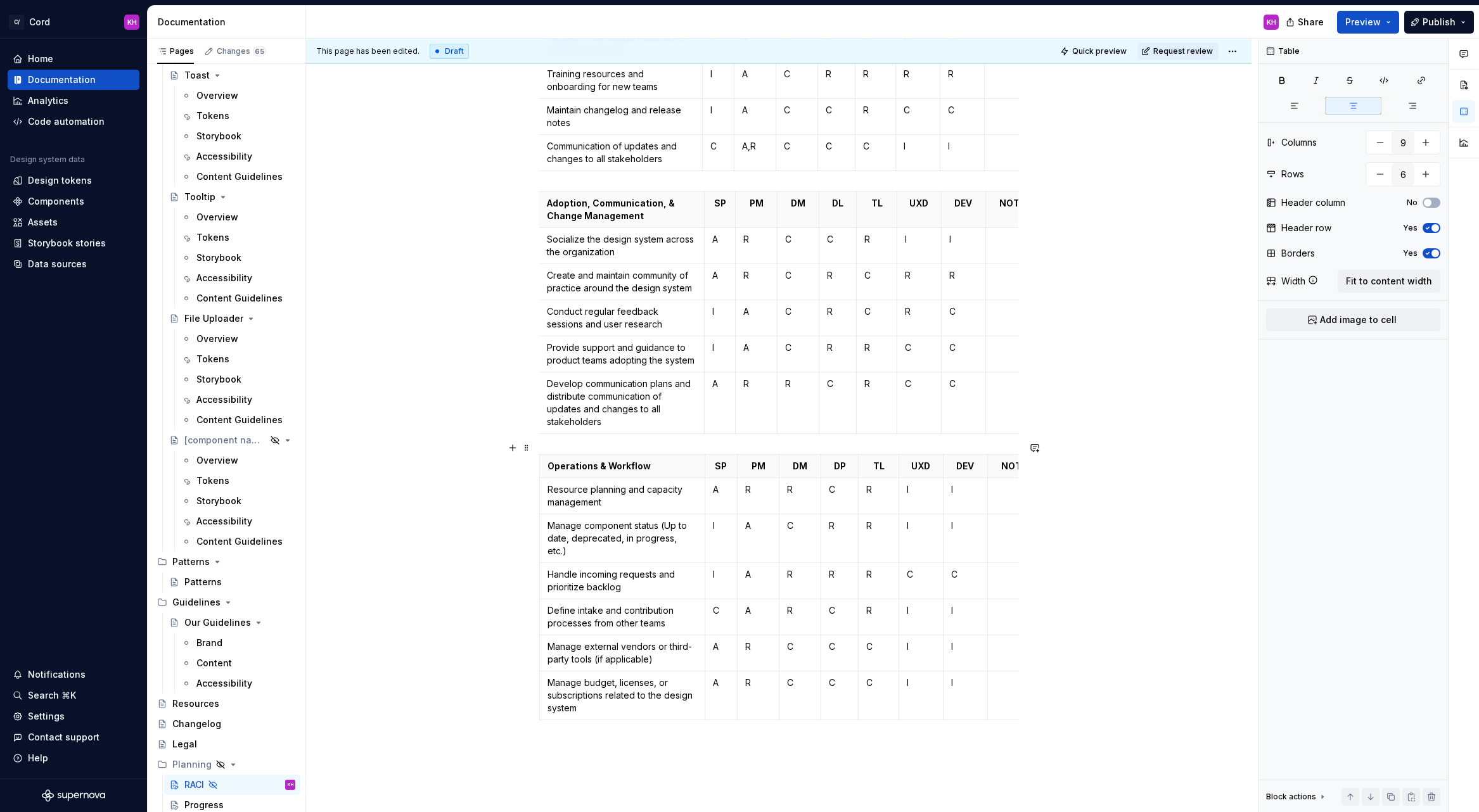
scroll to position [1696, 0]
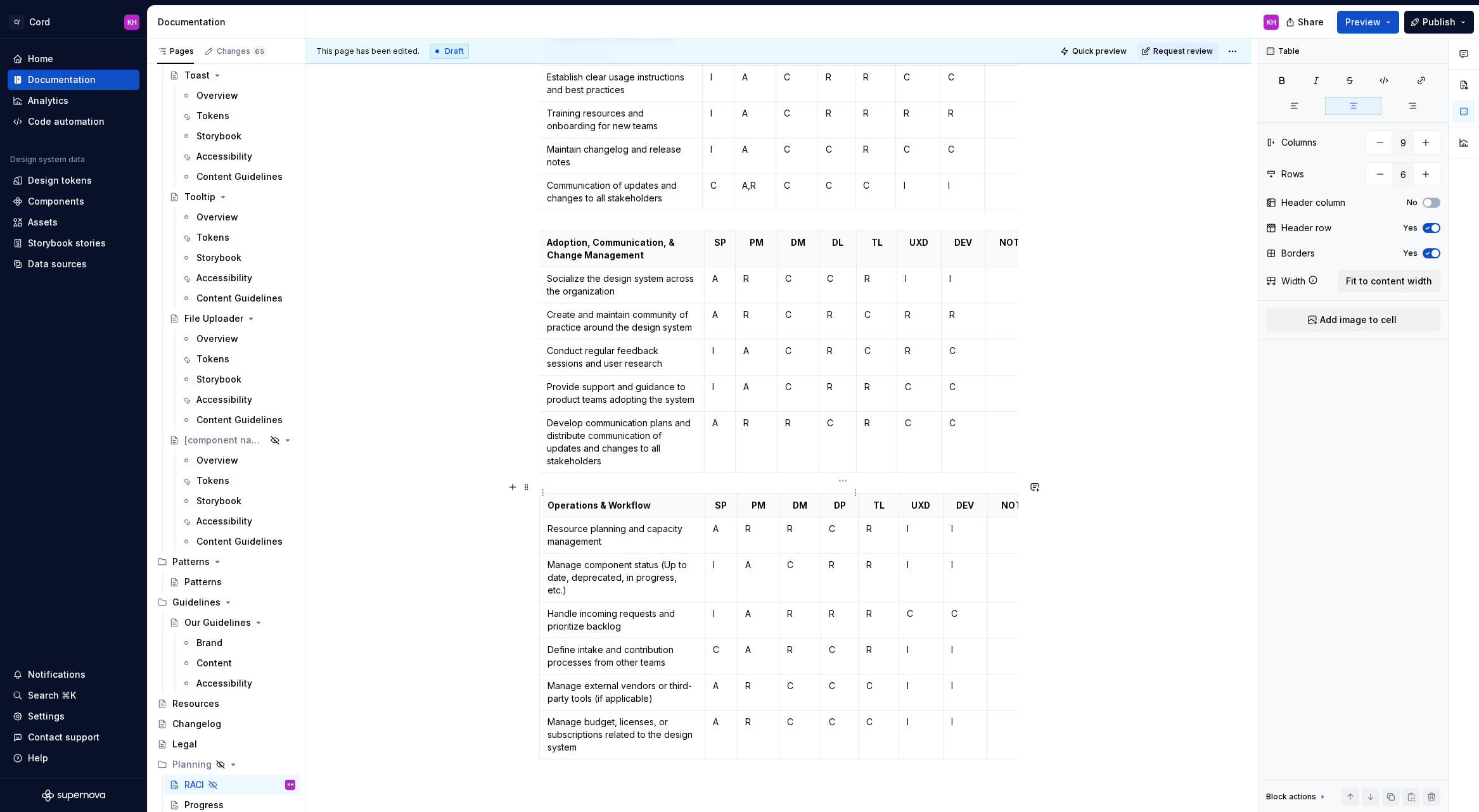
type input "7"
click at [847, 499] on p "DP" at bounding box center [840, 506] width 22 height 13
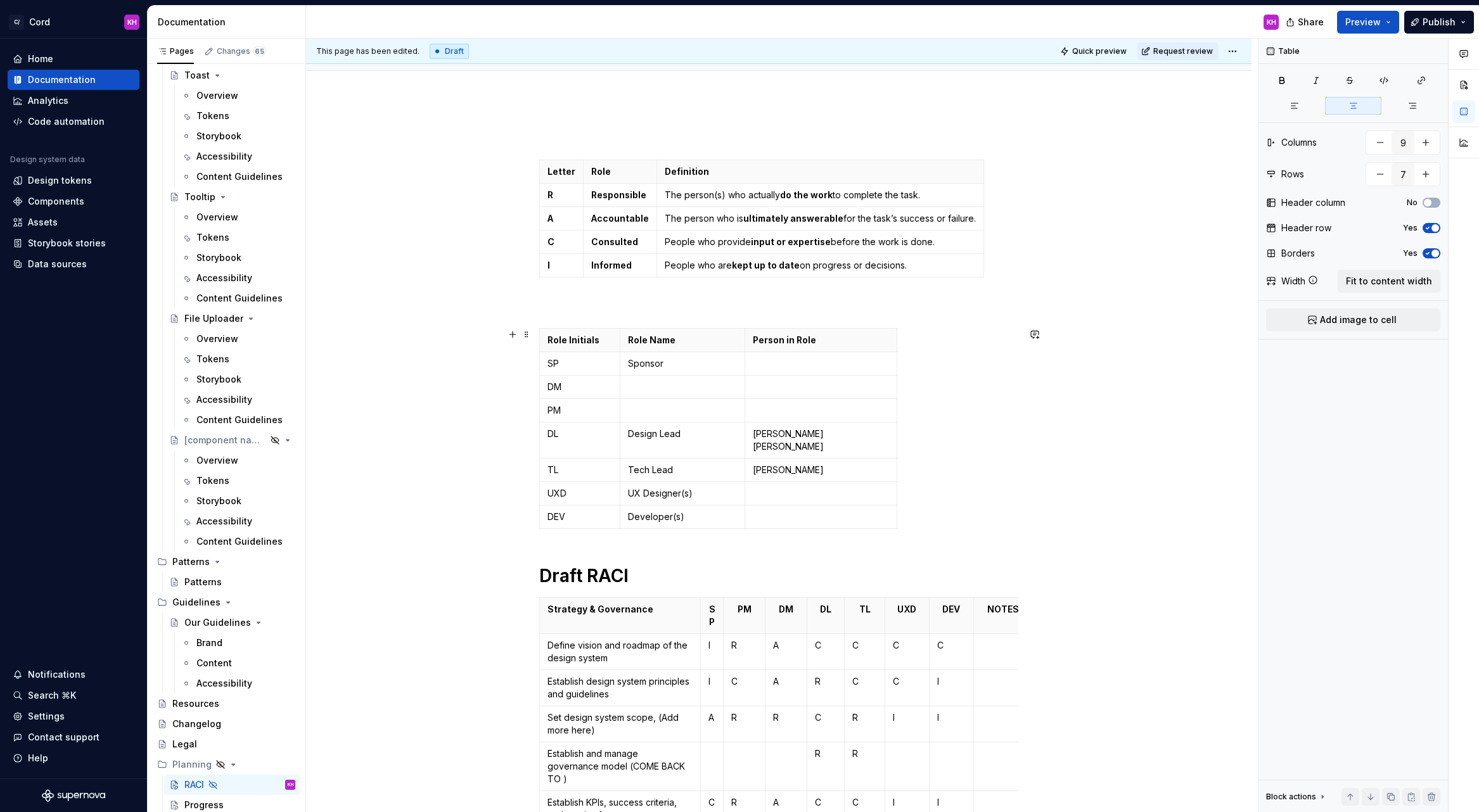
scroll to position [118, 0]
type input "3"
type input "8"
click at [802, 363] on p at bounding box center [820, 363] width 136 height 13
click at [826, 410] on p at bounding box center [820, 410] width 136 height 13
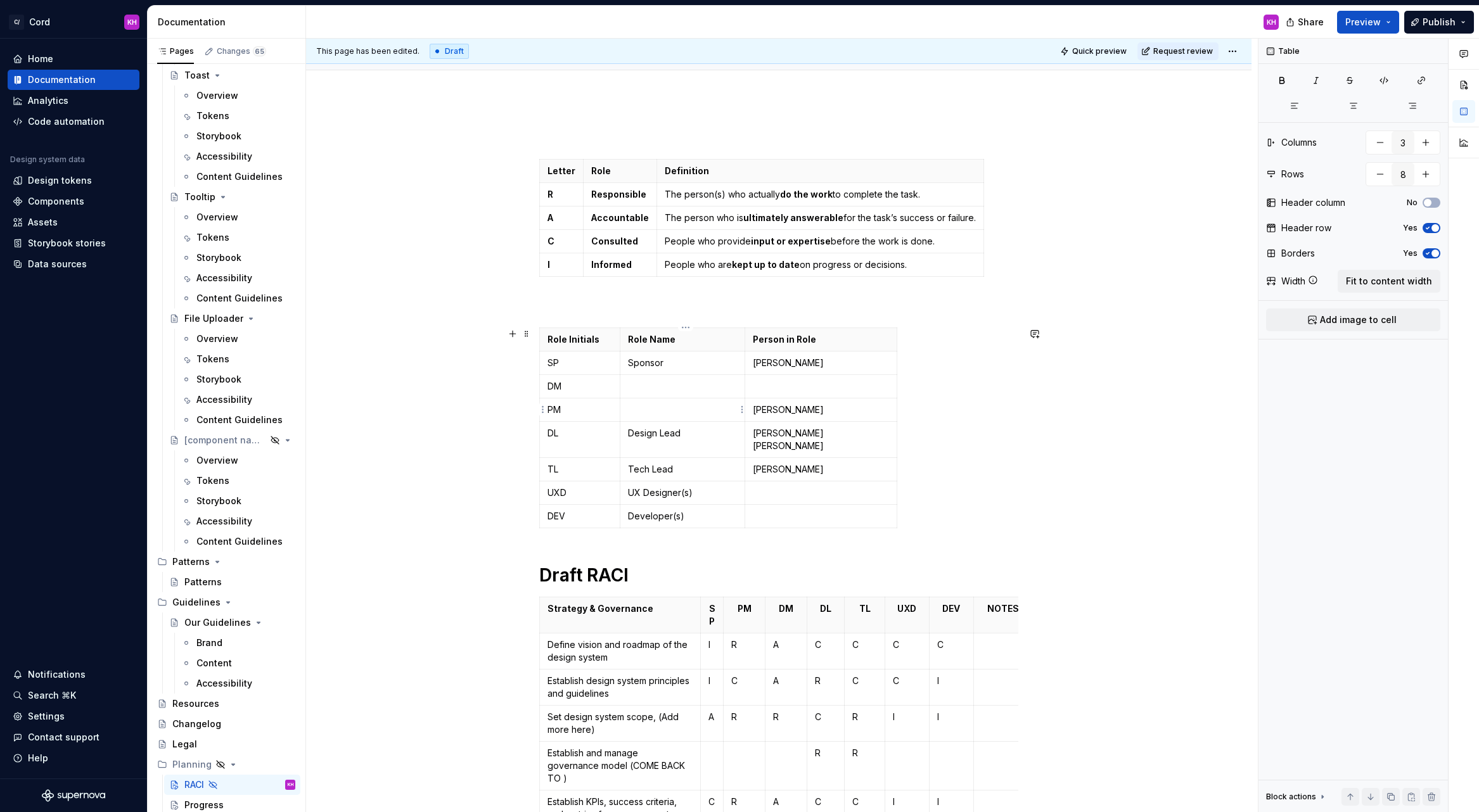
click at [710, 415] on p at bounding box center [683, 410] width 109 height 13
type textarea "*"
click at [1041, 332] on button "button" at bounding box center [1034, 333] width 17 height 17
click at [1033, 375] on icon "Send" at bounding box center [1033, 375] width 13 height 13
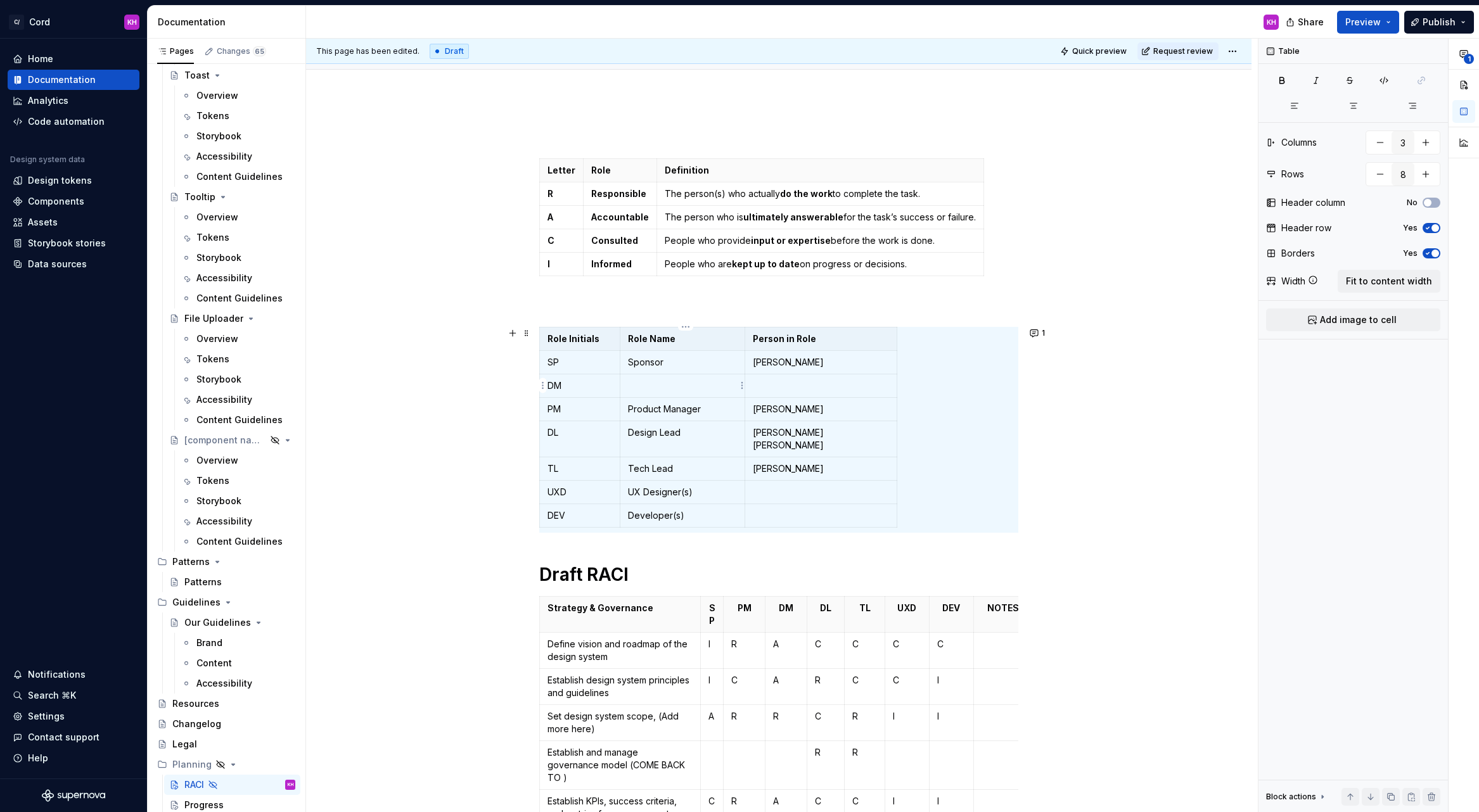
click at [657, 388] on p at bounding box center [683, 385] width 109 height 13
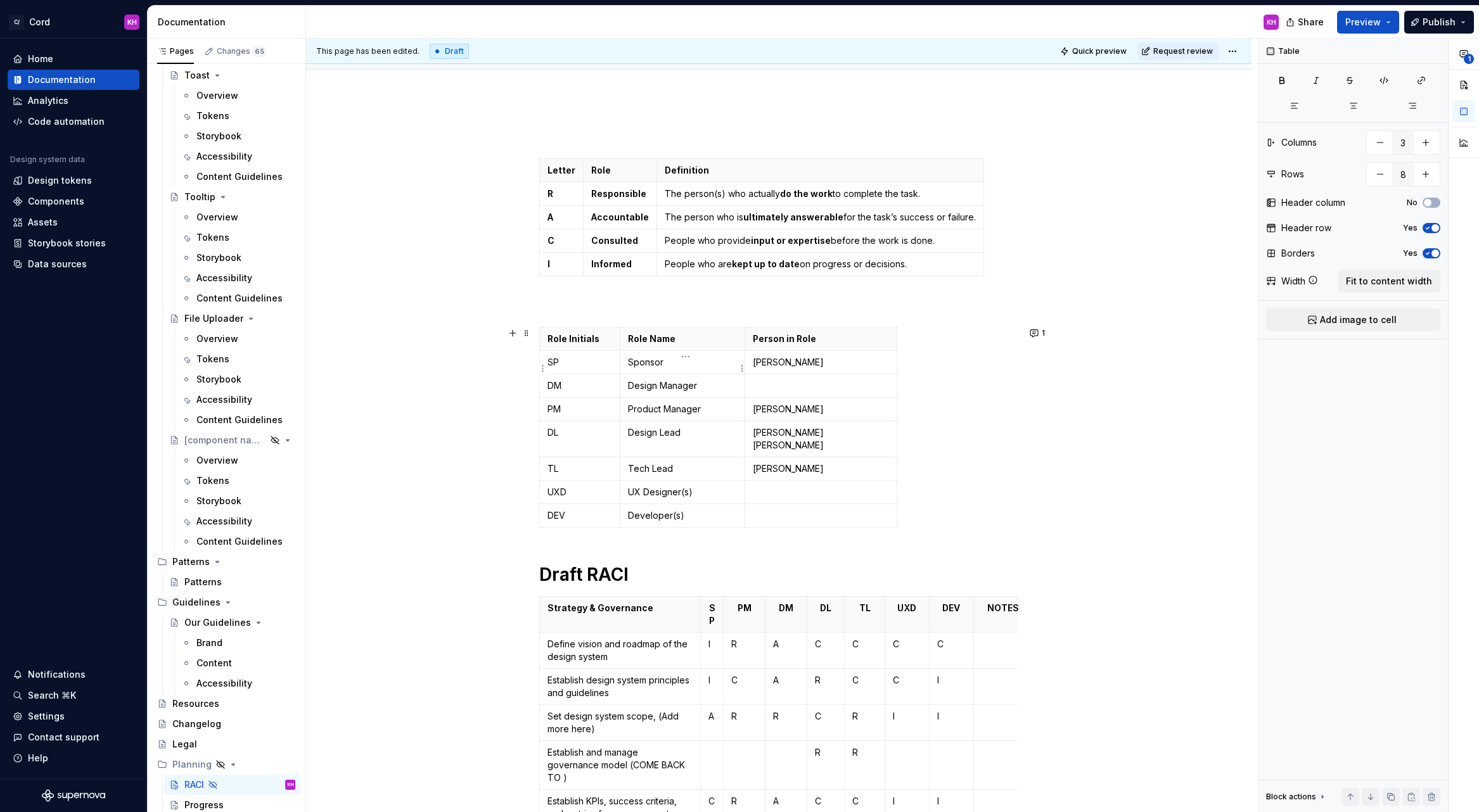
scroll to position [89, 0]
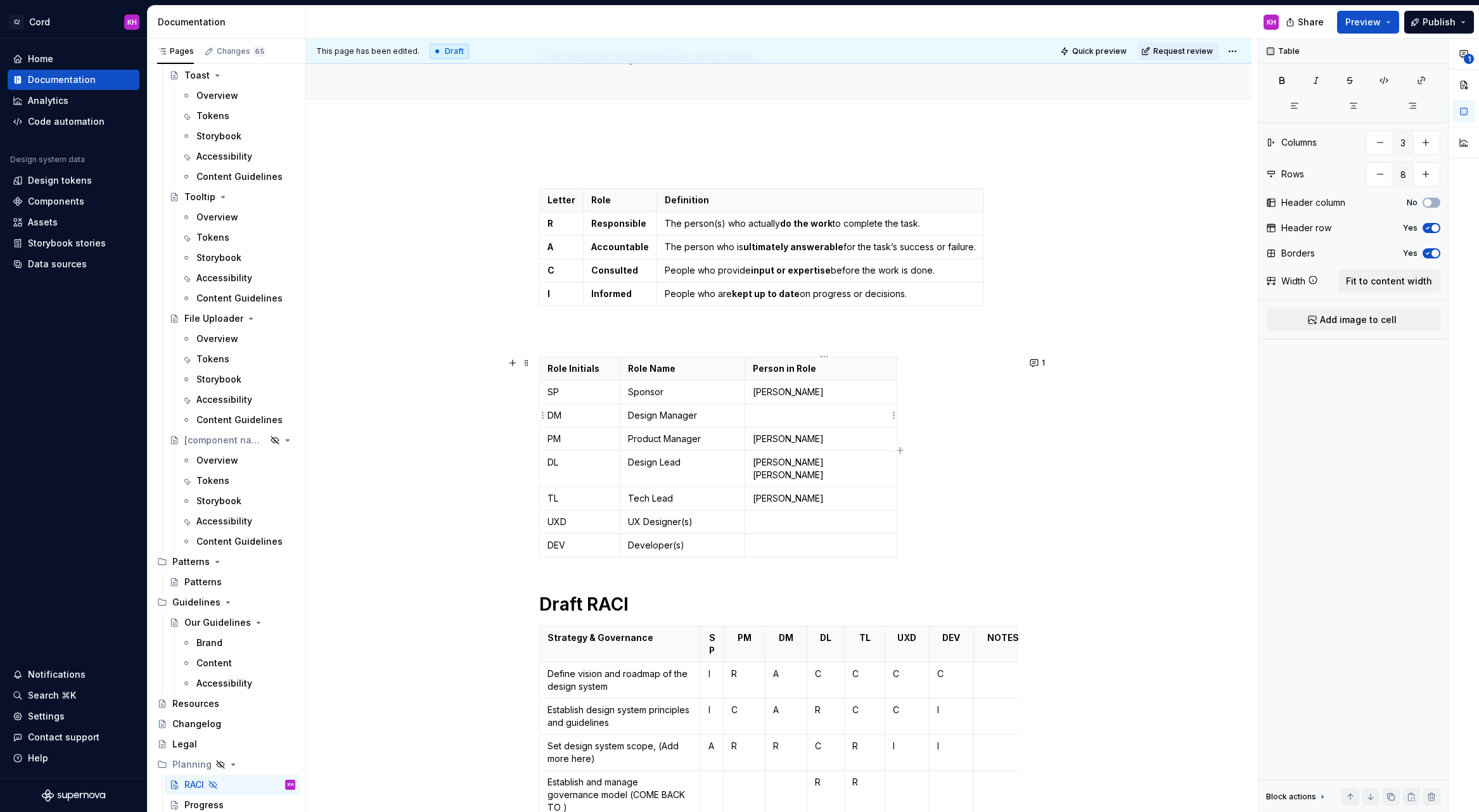
click at [780, 413] on p at bounding box center [820, 416] width 136 height 13
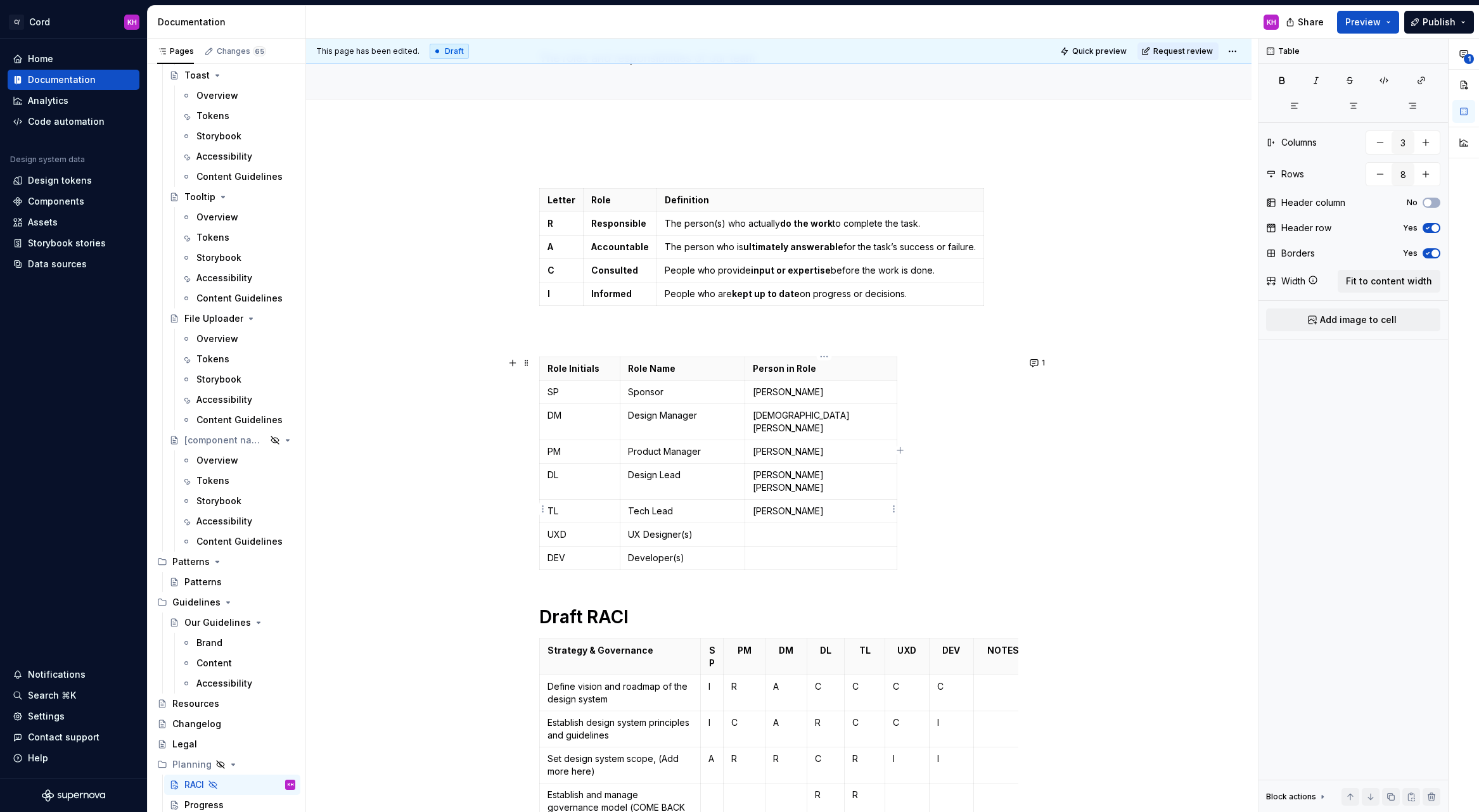
click at [784, 529] on p at bounding box center [820, 535] width 136 height 13
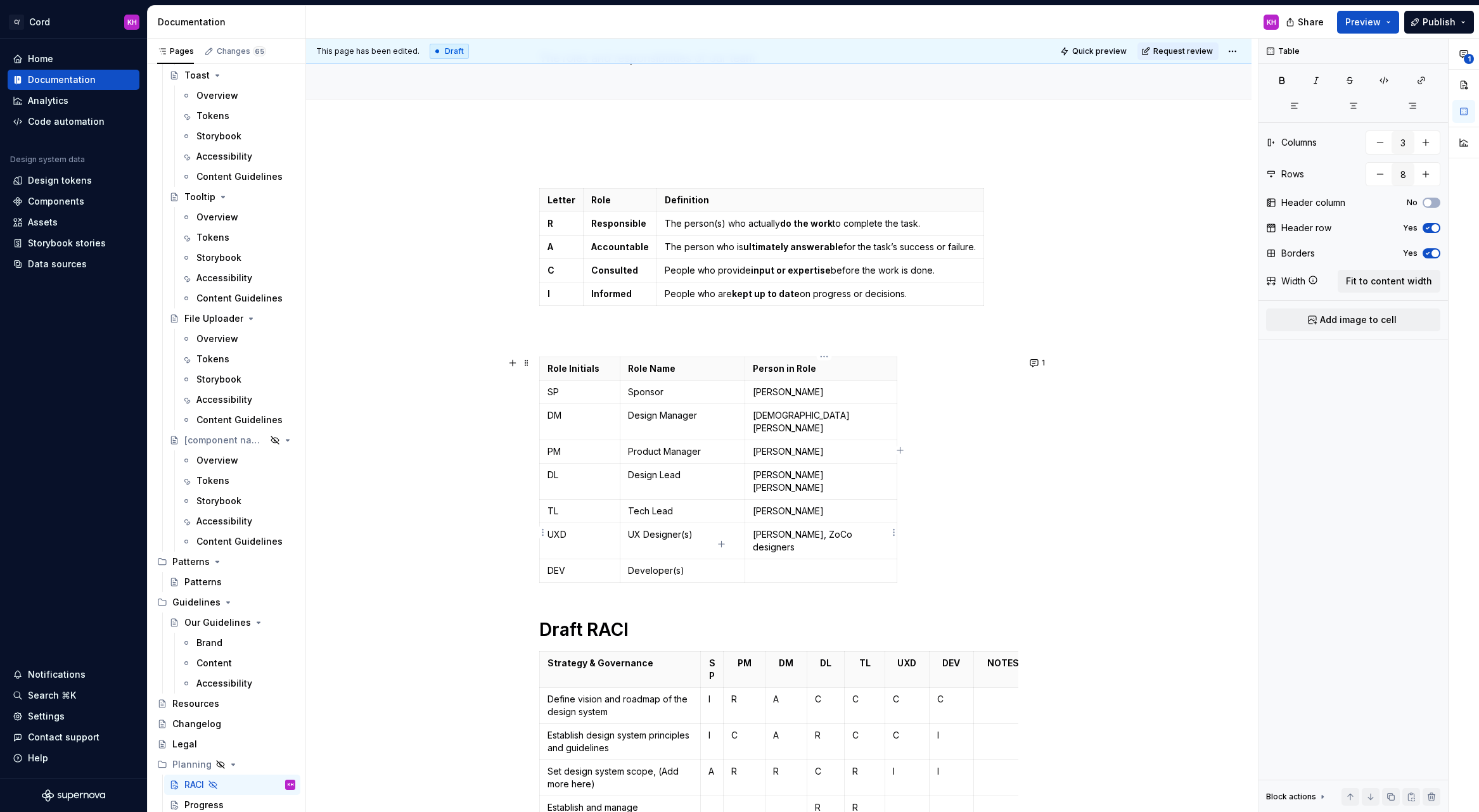
click at [774, 564] on p at bounding box center [820, 570] width 136 height 13
click at [884, 529] on p "[PERSON_NAME], ZoCo designers" at bounding box center [820, 541] width 136 height 26
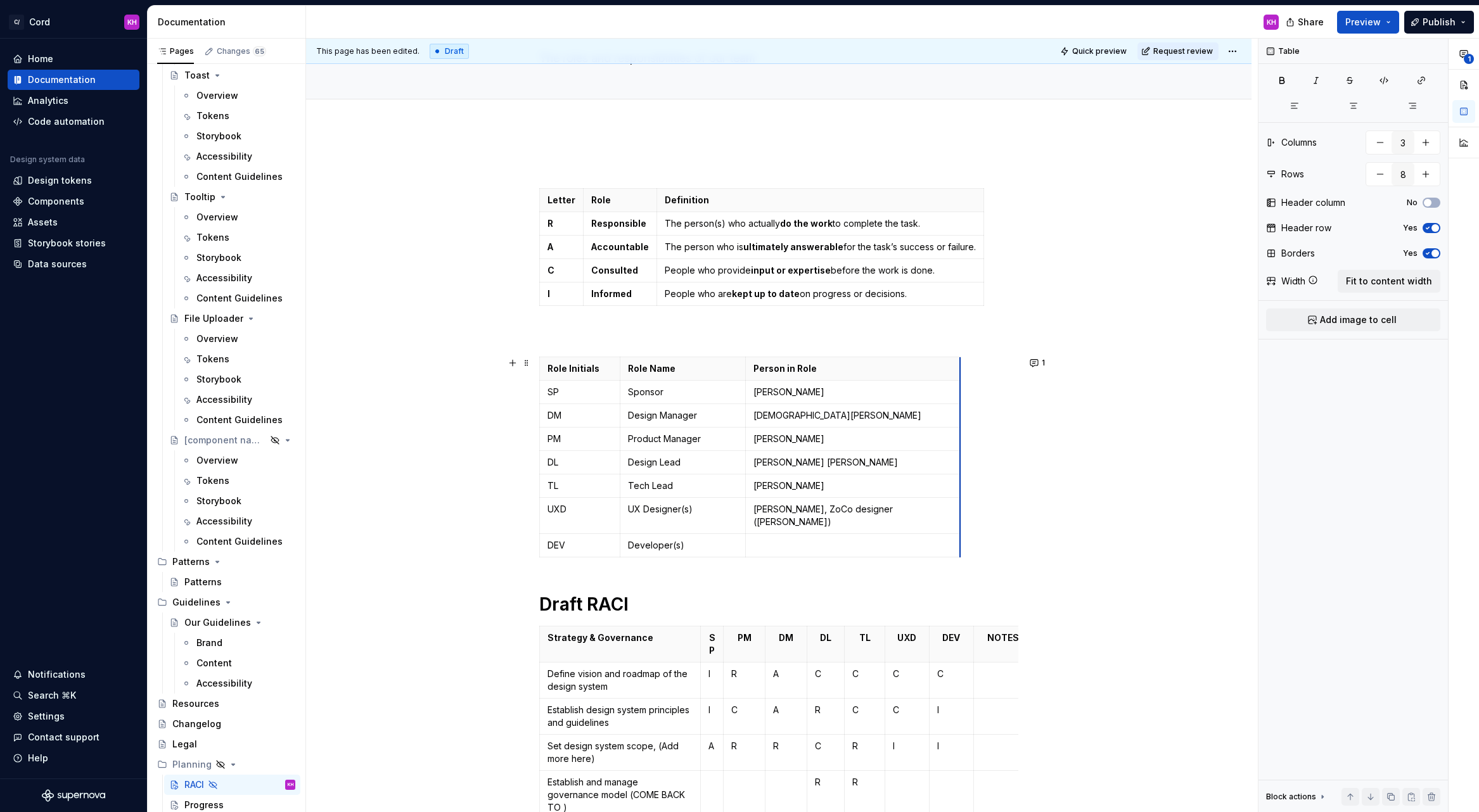
drag, startPoint x: 898, startPoint y: 370, endPoint x: 961, endPoint y: 370, distance: 63.0
click at [908, 510] on p "[PERSON_NAME], ZoCo designer ([PERSON_NAME])" at bounding box center [853, 516] width 199 height 26
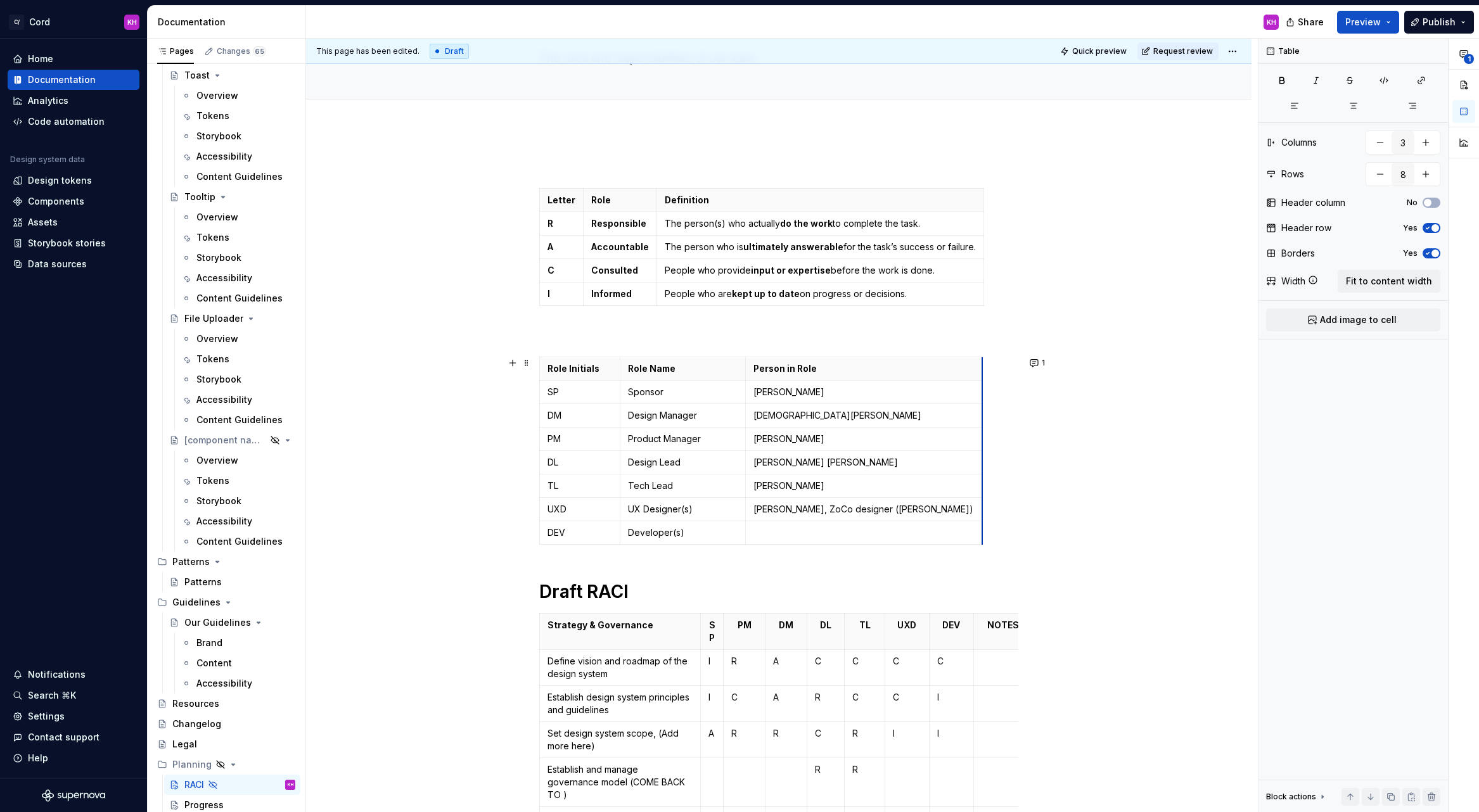
drag, startPoint x: 962, startPoint y: 368, endPoint x: 984, endPoint y: 368, distance: 22.0
drag, startPoint x: 893, startPoint y: 509, endPoint x: 827, endPoint y: 511, distance: 66.0
click at [827, 511] on p "[PERSON_NAME], ZoCo designer ([PERSON_NAME])" at bounding box center [864, 509] width 222 height 13
click at [895, 510] on p "[PERSON_NAME], [PERSON_NAME])" at bounding box center [864, 509] width 222 height 13
click at [804, 534] on p at bounding box center [864, 532] width 222 height 13
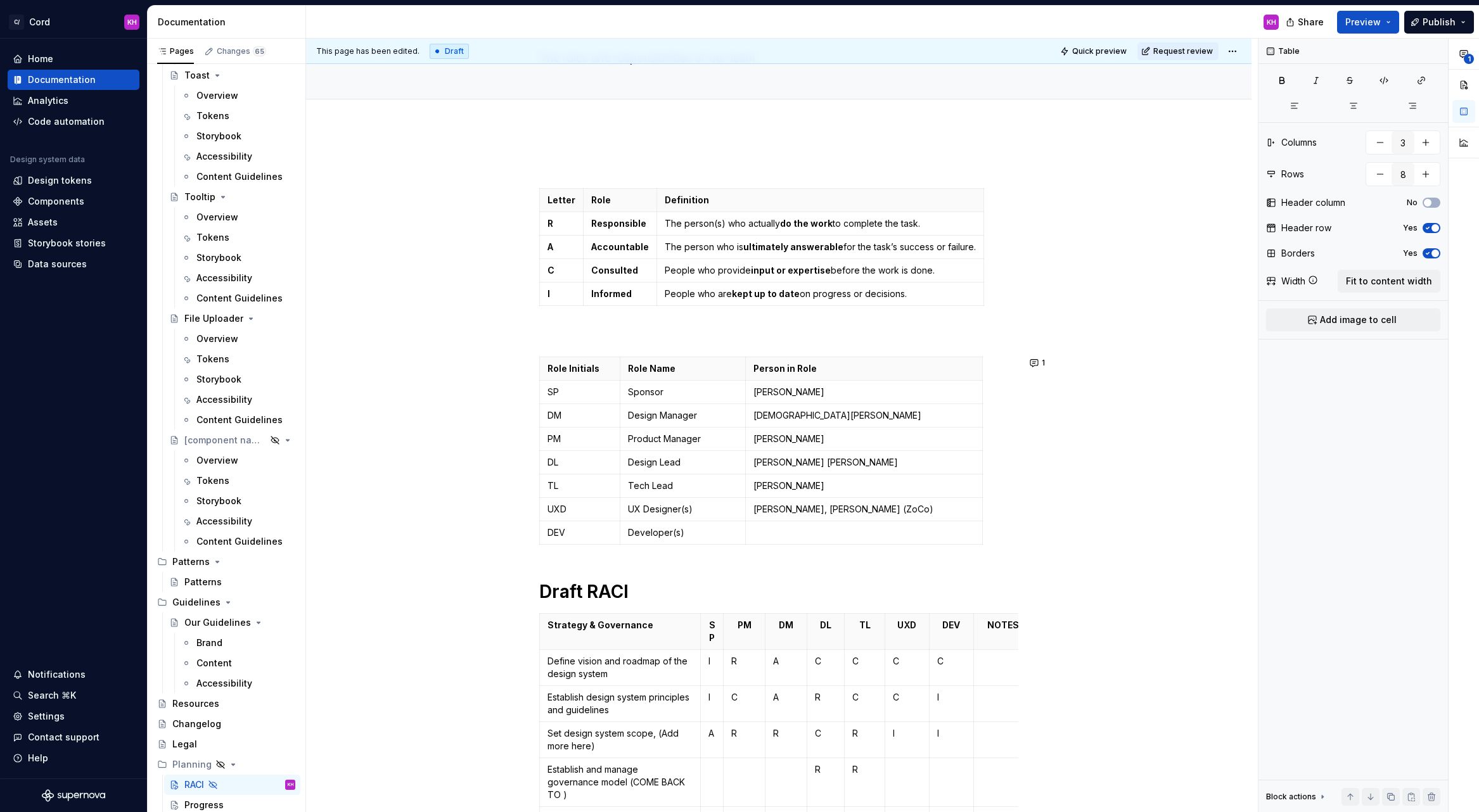
type textarea "*"
click at [557, 416] on p "DM" at bounding box center [579, 416] width 65 height 13
click at [666, 410] on p "Design Manager" at bounding box center [683, 416] width 109 height 13
click at [794, 532] on p at bounding box center [864, 532] width 222 height 13
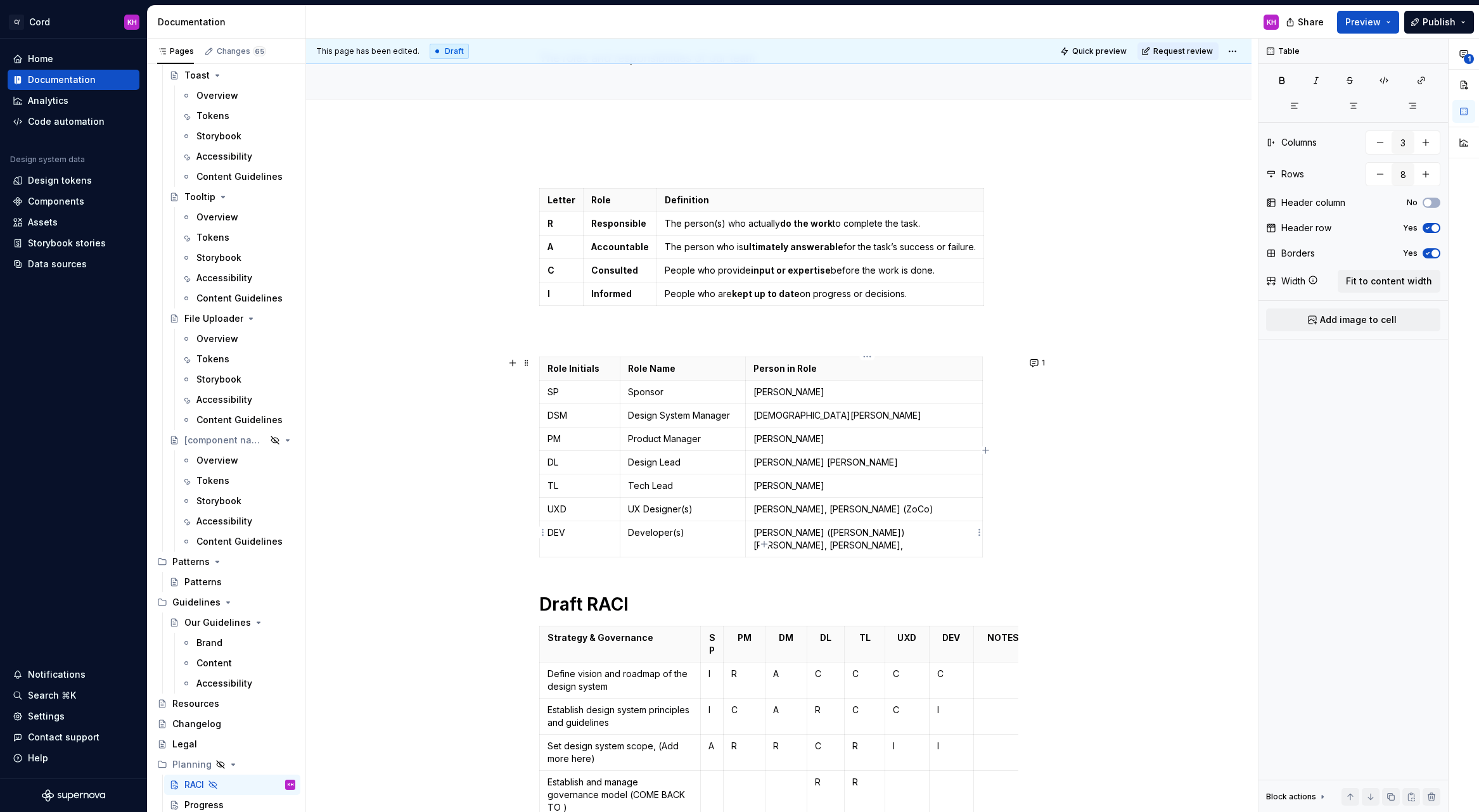
drag, startPoint x: 905, startPoint y: 531, endPoint x: 936, endPoint y: 536, distance: 31.4
click at [905, 531] on p "[PERSON_NAME] ([PERSON_NAME]) [PERSON_NAME], [PERSON_NAME]," at bounding box center [864, 539] width 222 height 26
click at [967, 534] on p "[PERSON_NAME] ([PERSON_NAME]) [PERSON_NAME] ([PERSON_NAME]," at bounding box center [864, 539] width 222 height 26
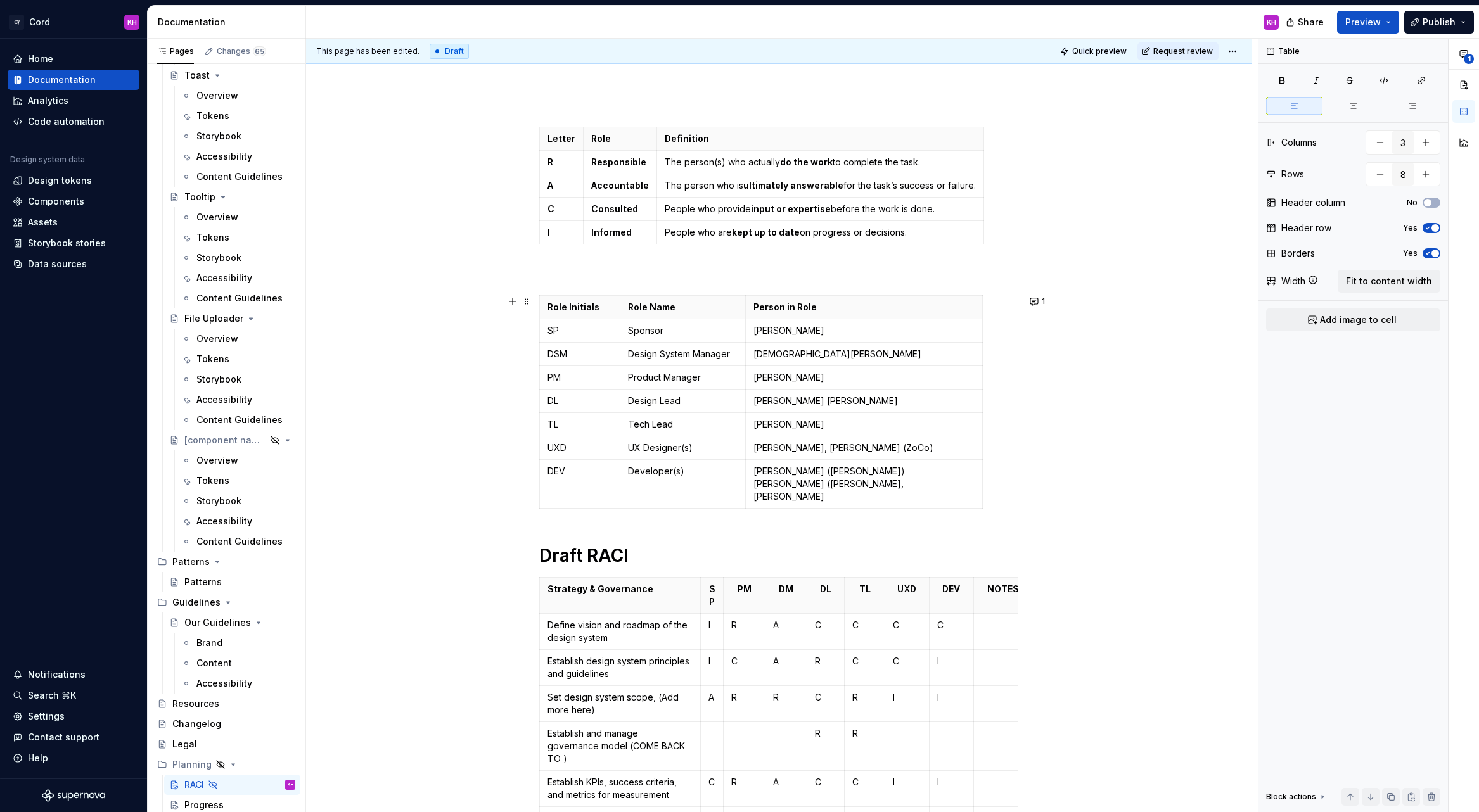
scroll to position [175, 0]
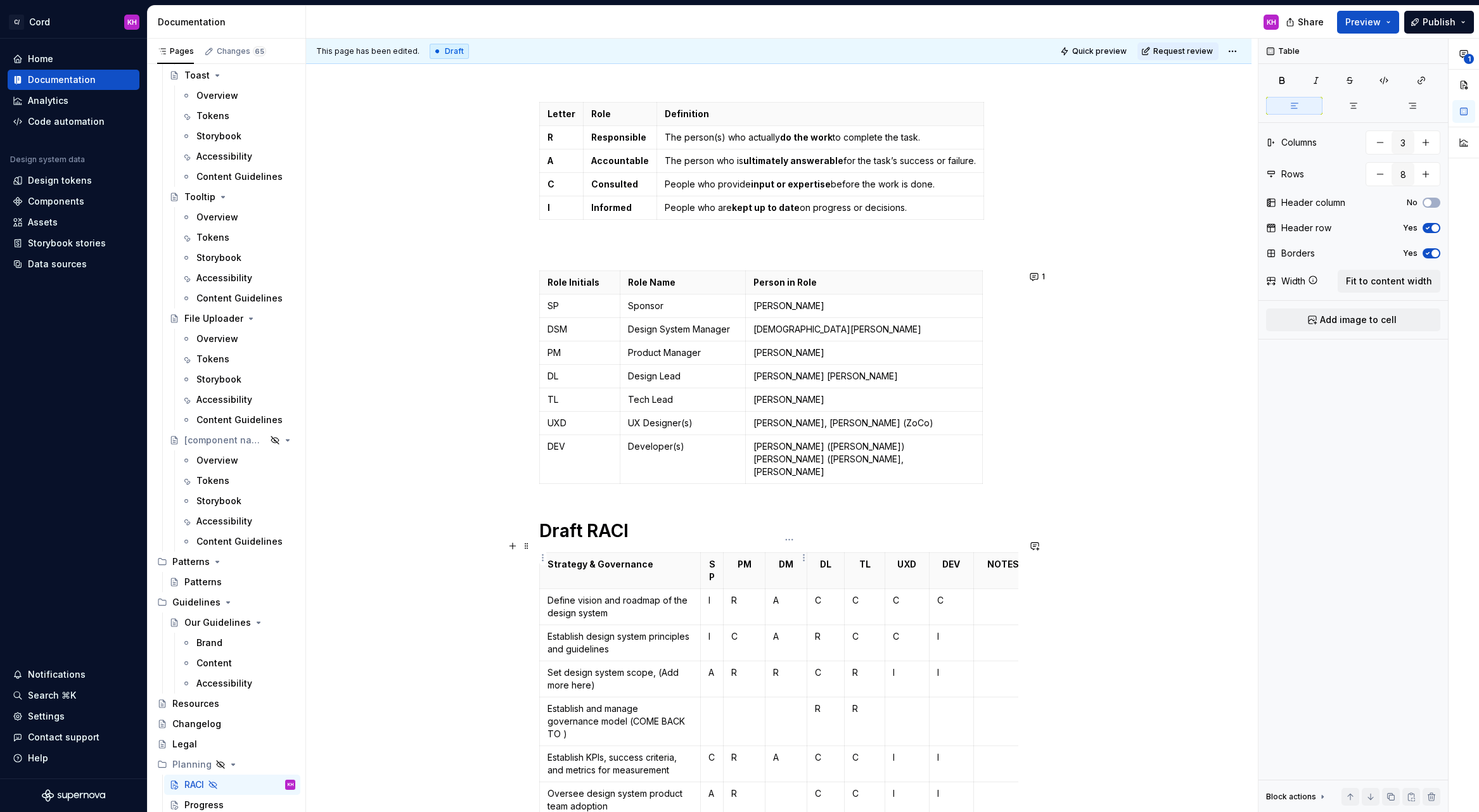
type input "9"
click at [790, 558] on p "DM" at bounding box center [786, 564] width 26 height 13
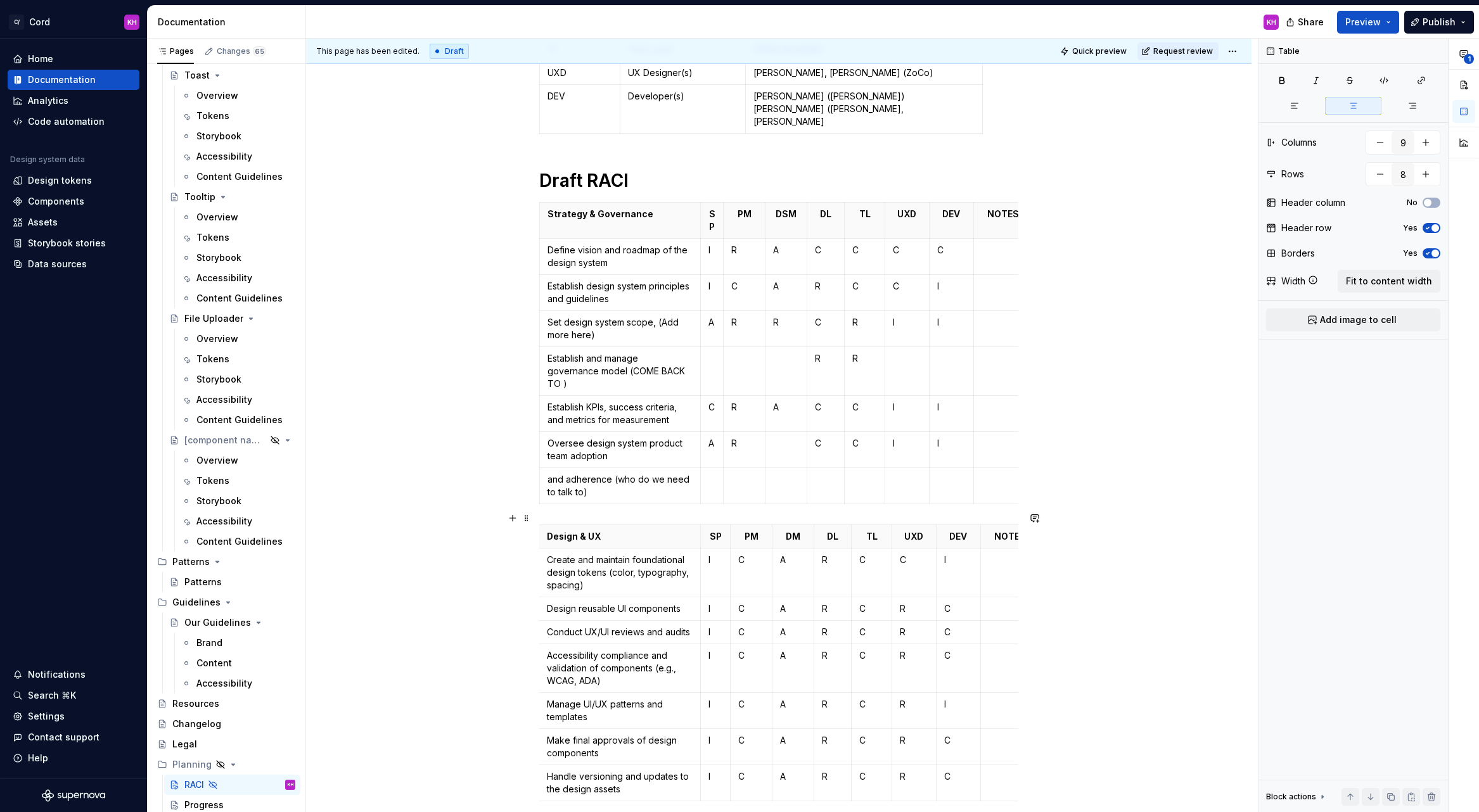
scroll to position [532, 0]
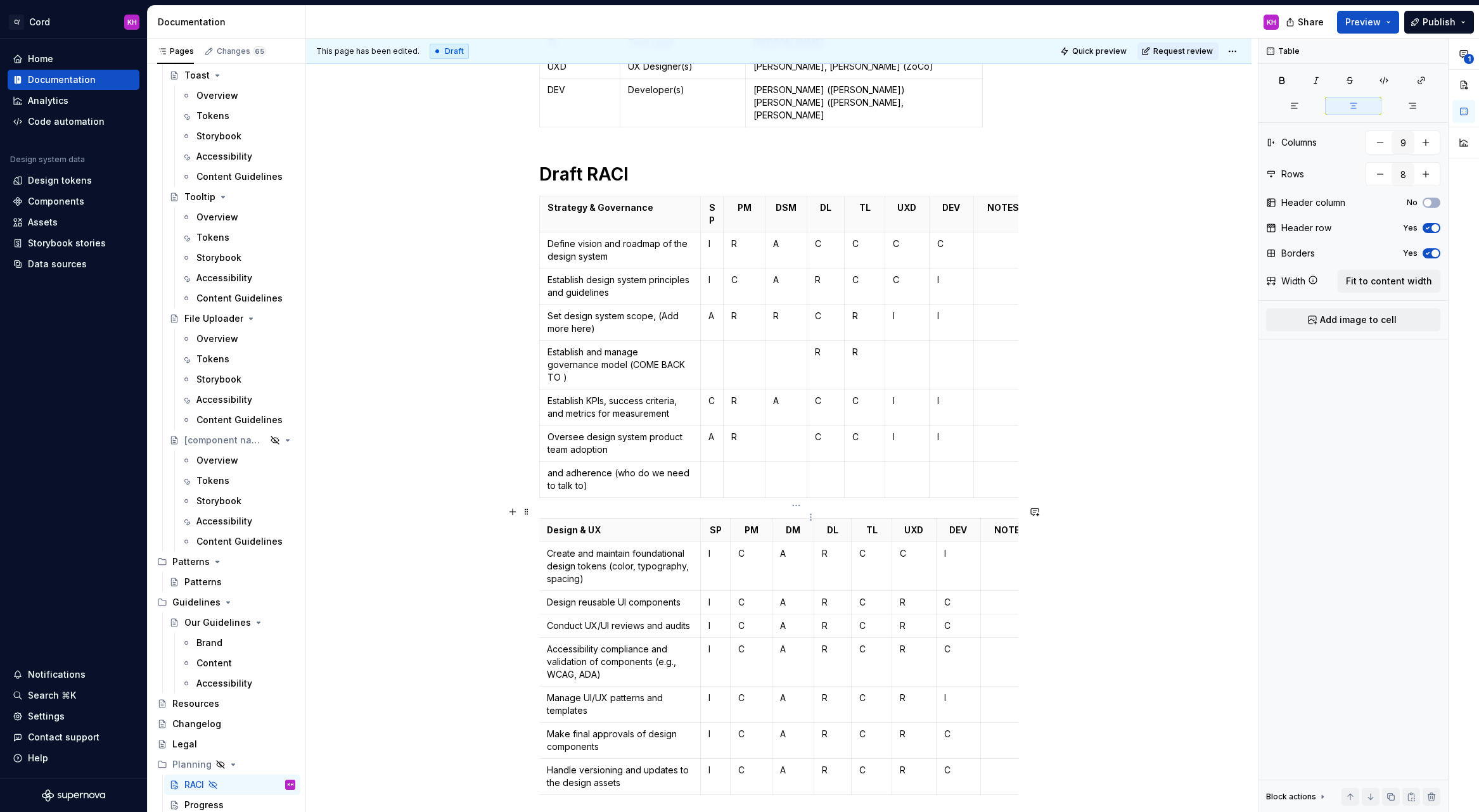
click at [795, 524] on p "DM" at bounding box center [792, 530] width 26 height 13
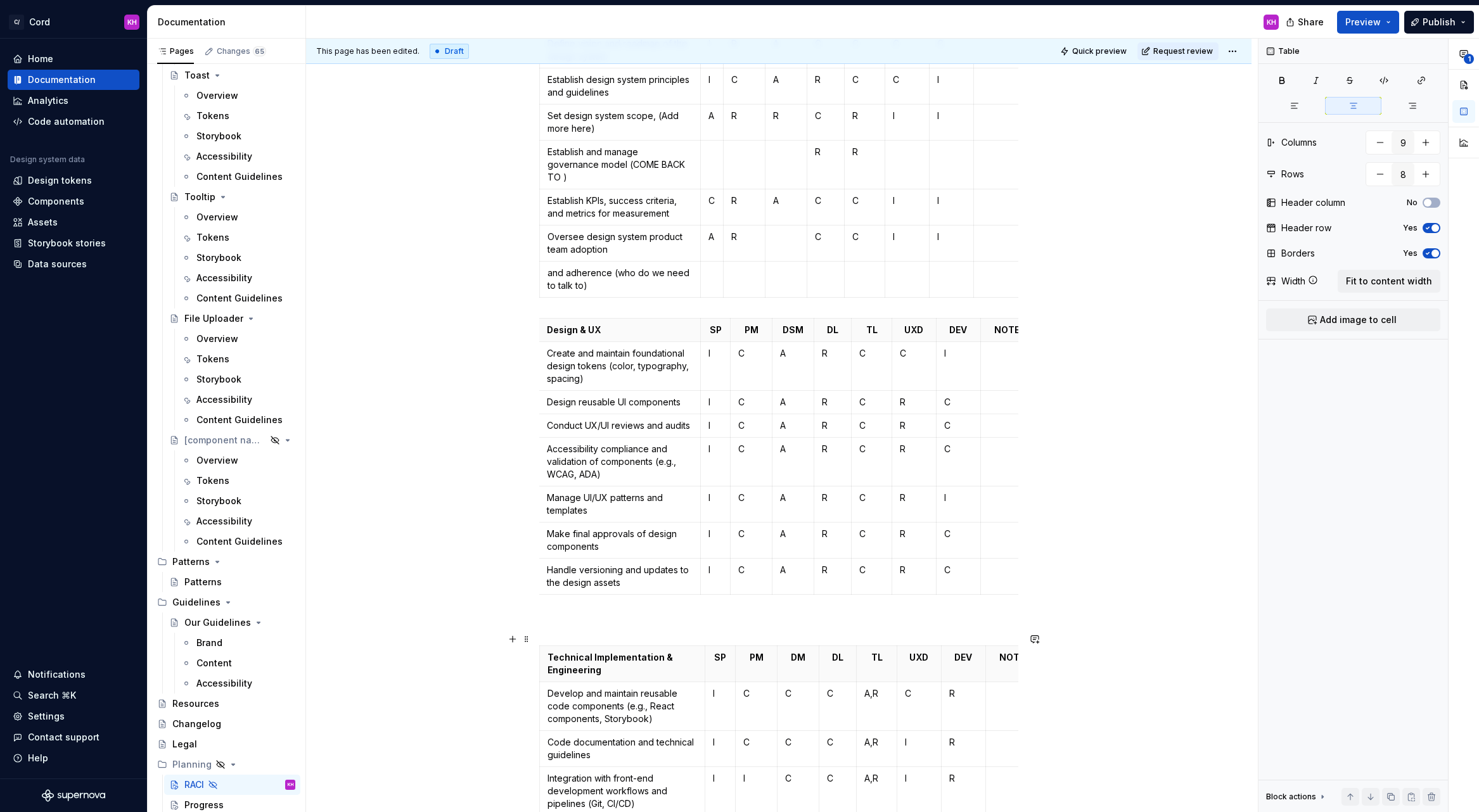
scroll to position [872, 0]
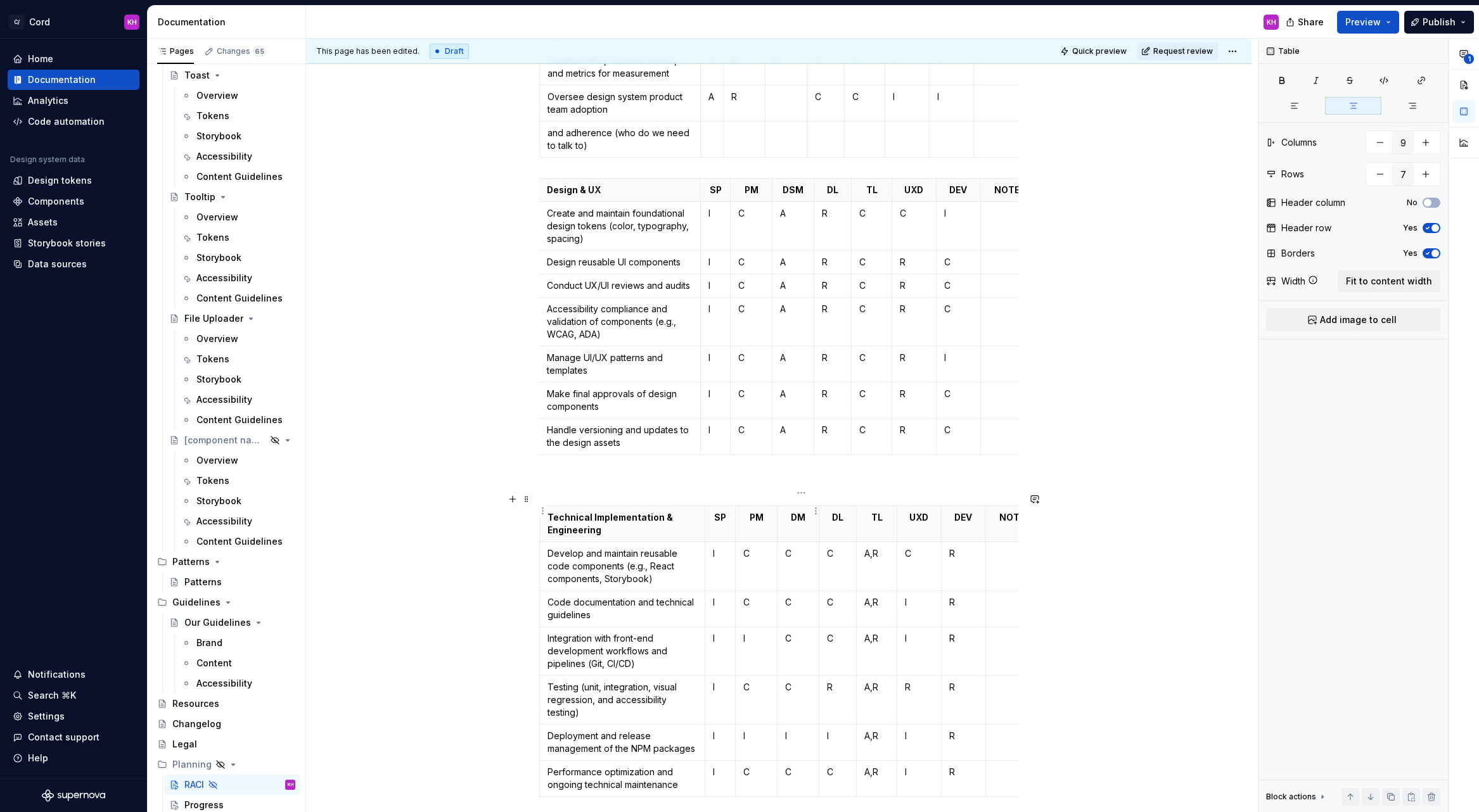
click at [801, 511] on p "DM" at bounding box center [798, 518] width 26 height 13
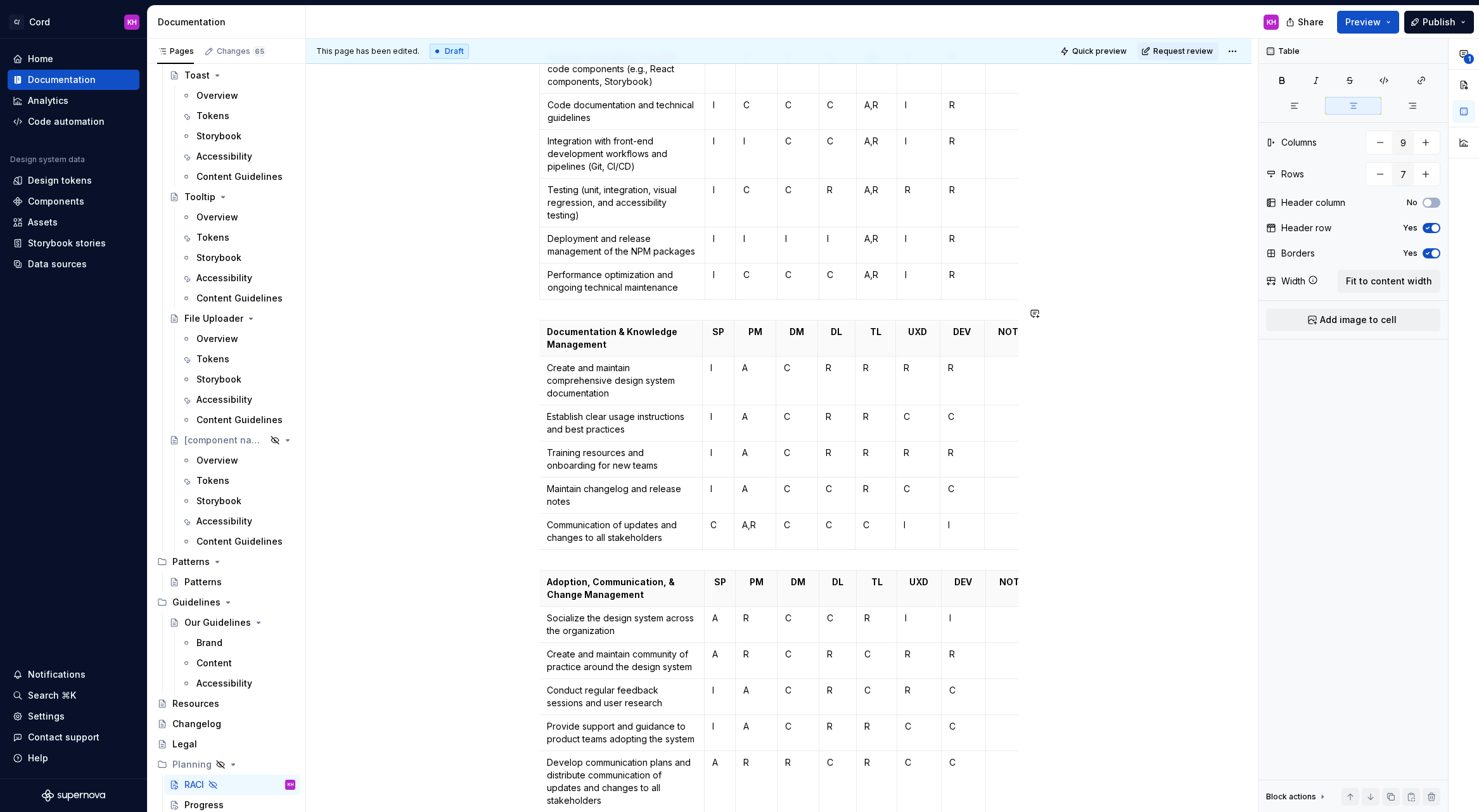
scroll to position [1372, 0]
click at [797, 323] on p "DM" at bounding box center [797, 329] width 26 height 13
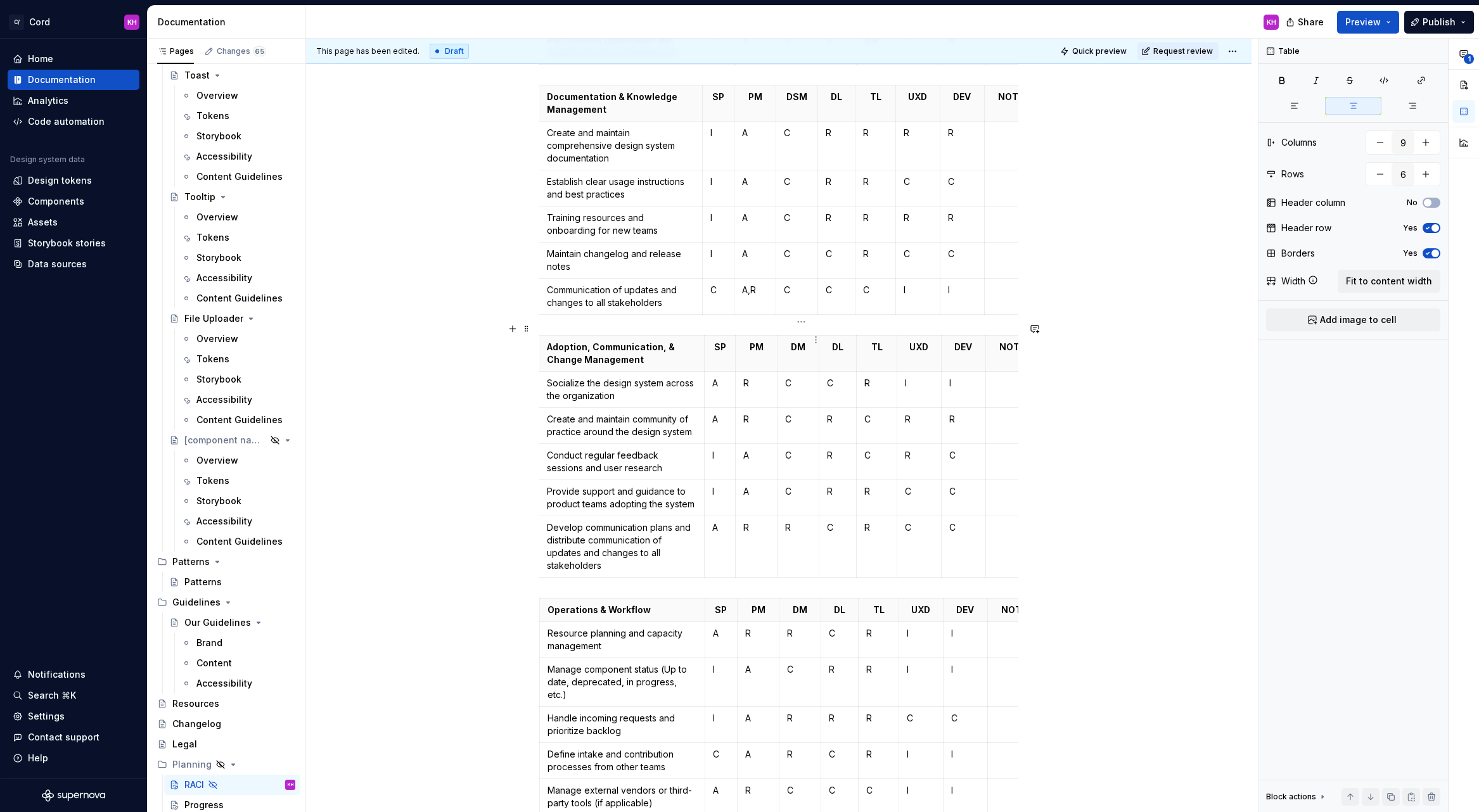
scroll to position [1605, 0]
click at [801, 340] on p "DM" at bounding box center [798, 346] width 26 height 13
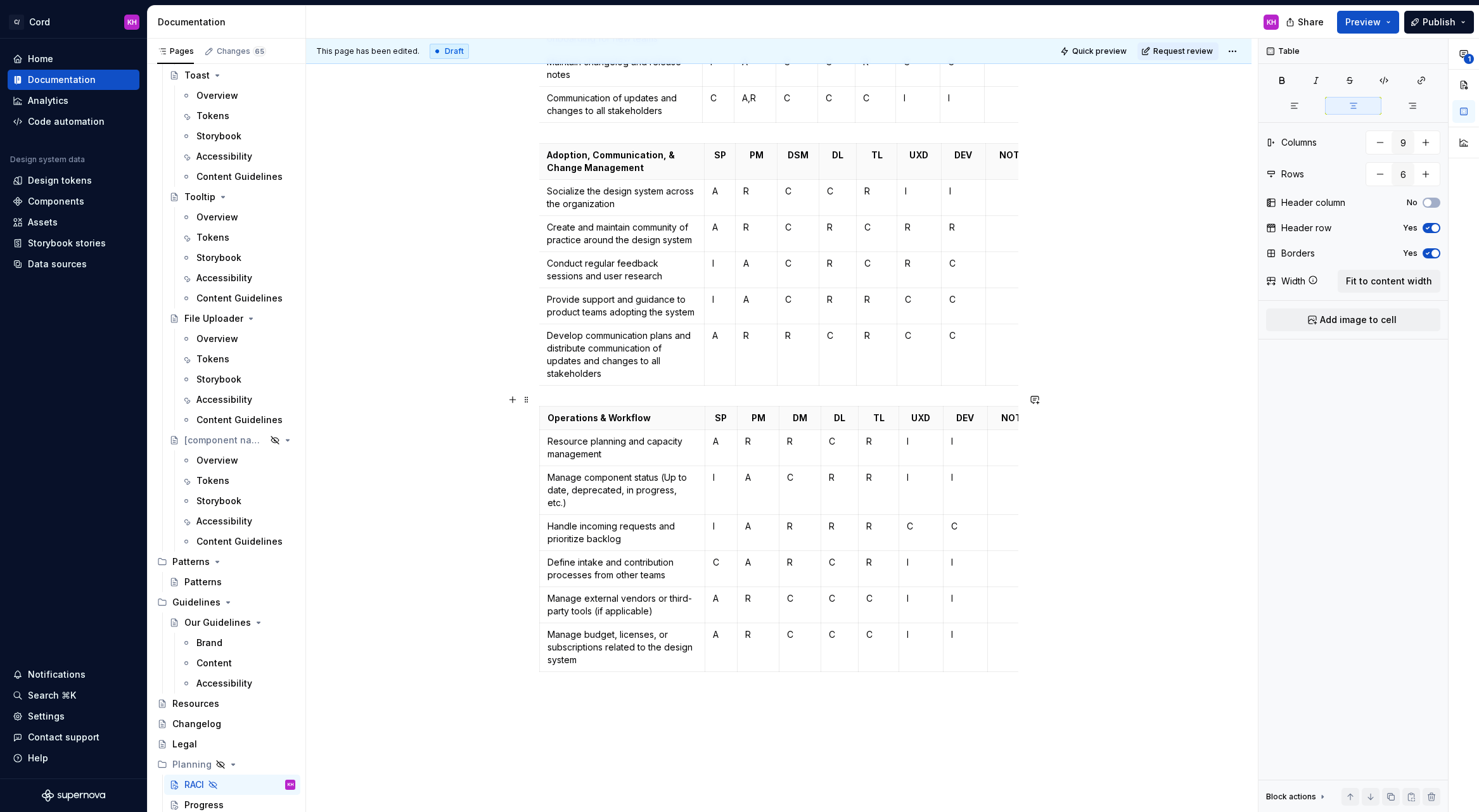
scroll to position [1819, 0]
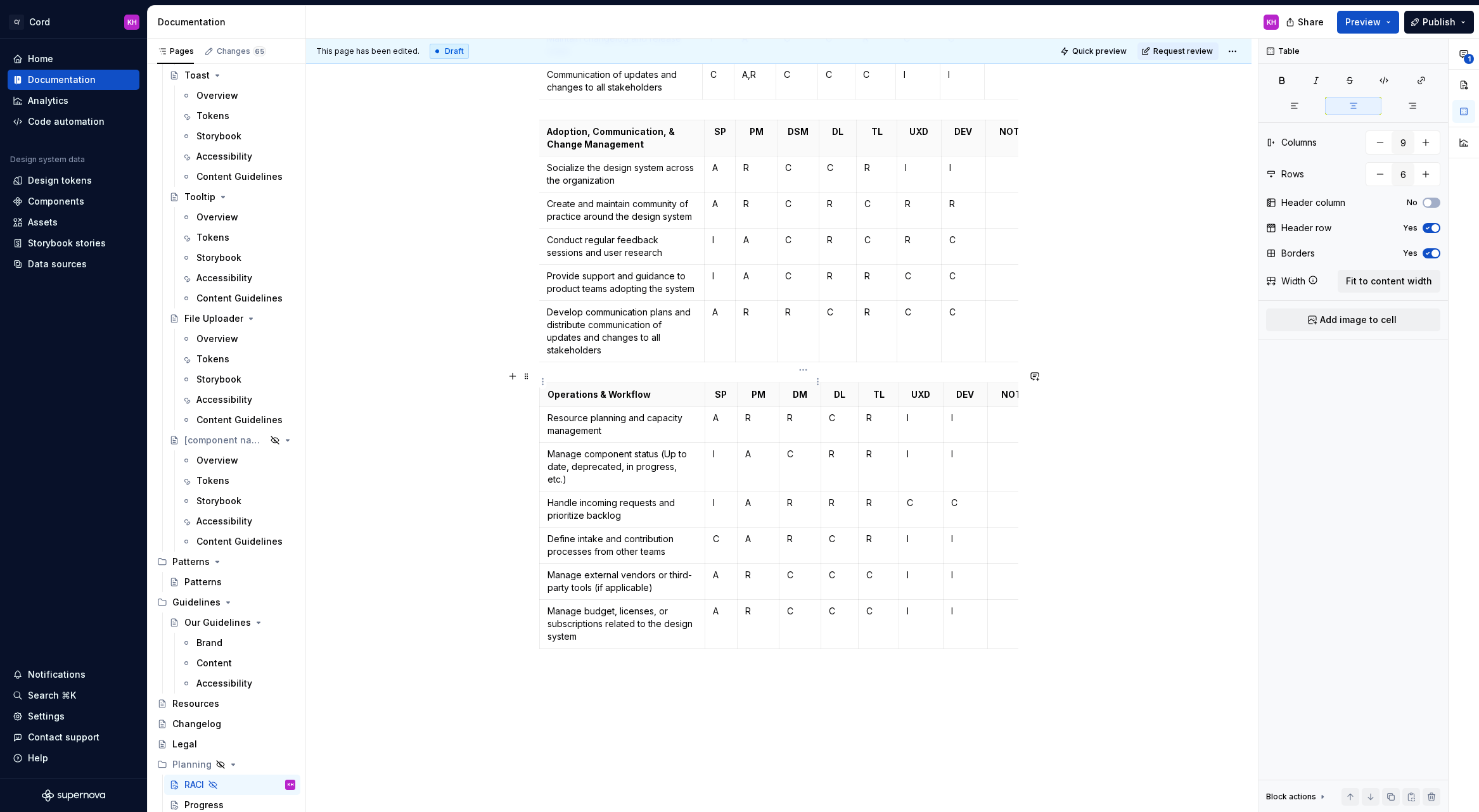
type input "7"
click at [801, 388] on p "DM" at bounding box center [800, 395] width 26 height 13
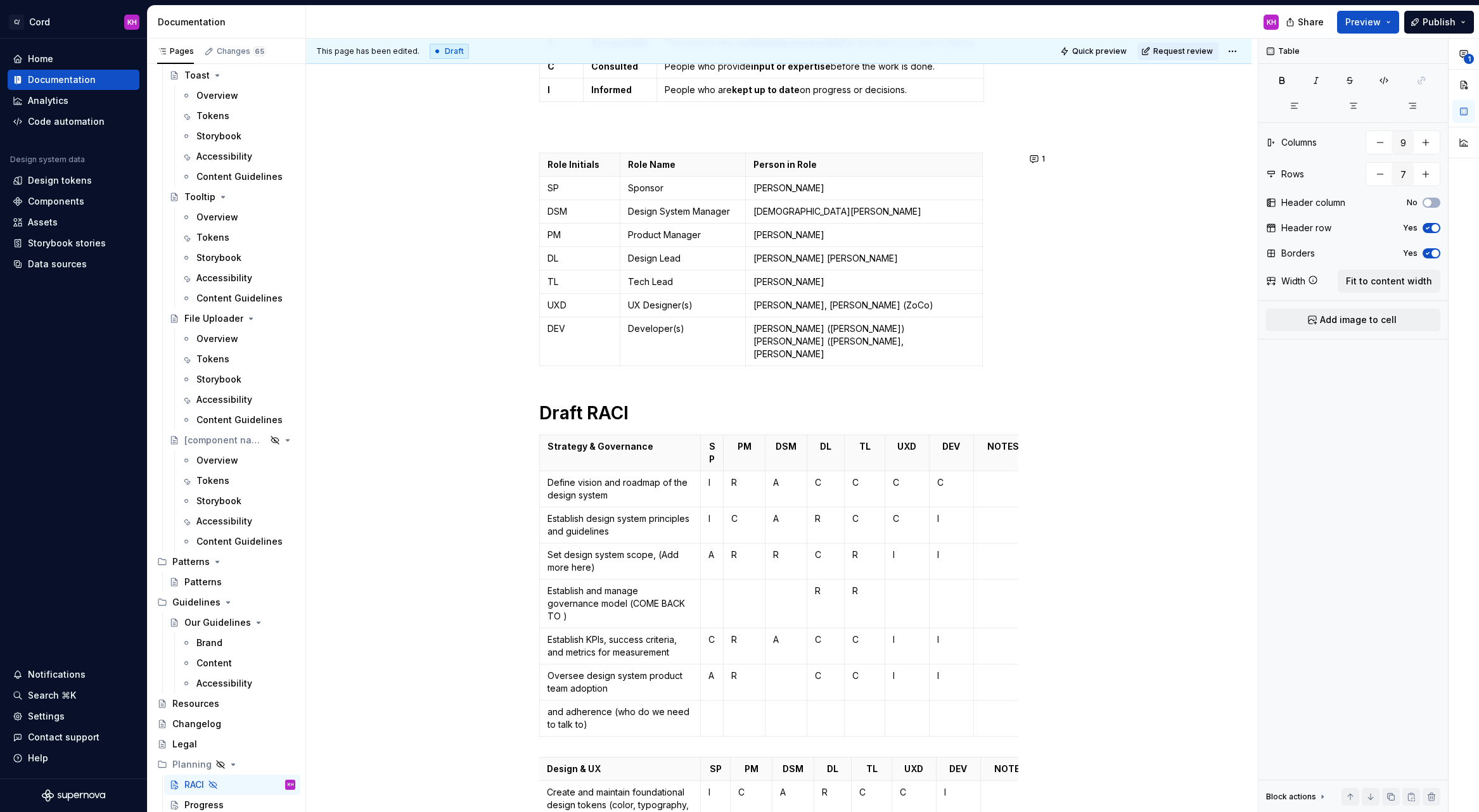
scroll to position [0, 0]
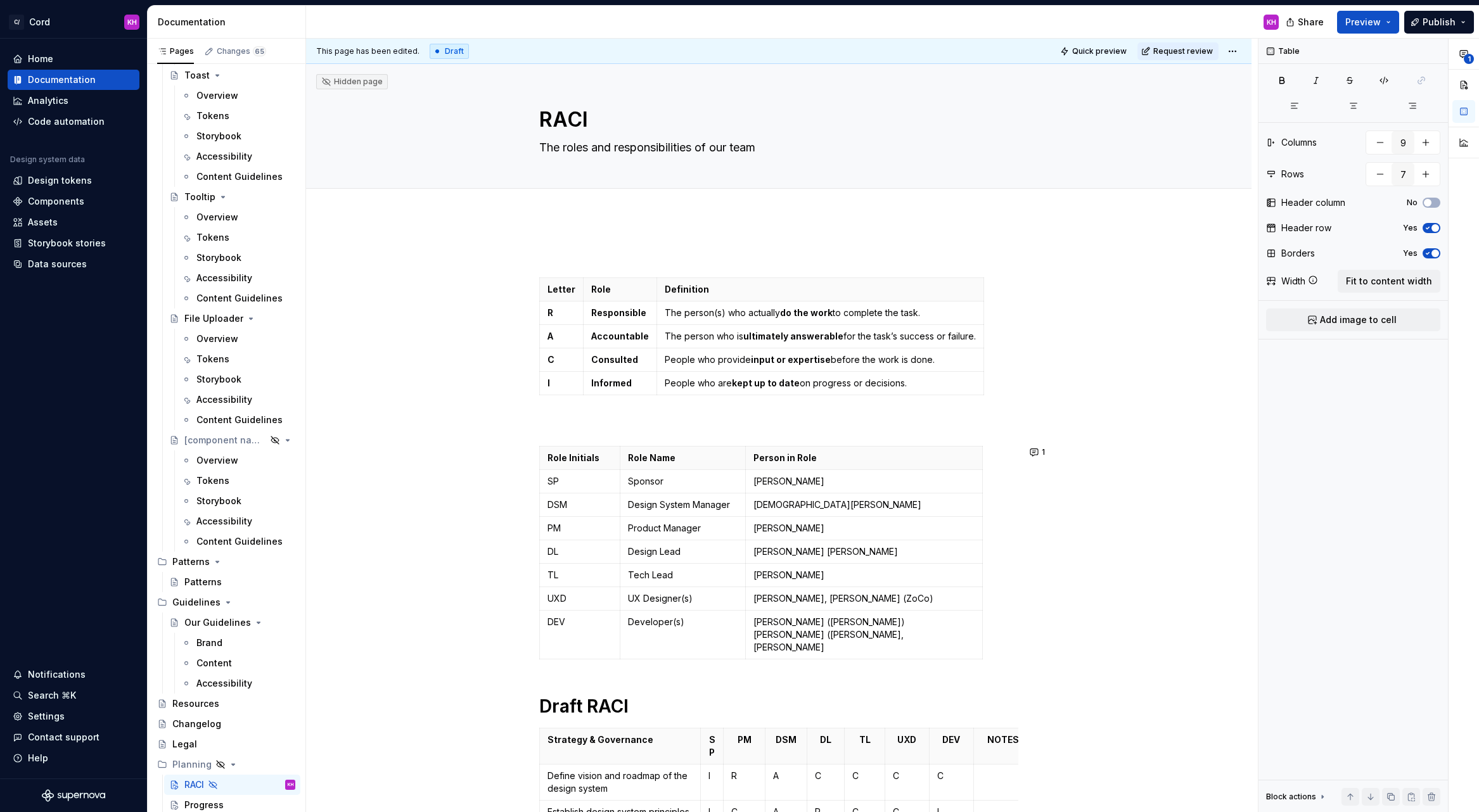
type textarea "*"
